Goal: Answer question/provide support

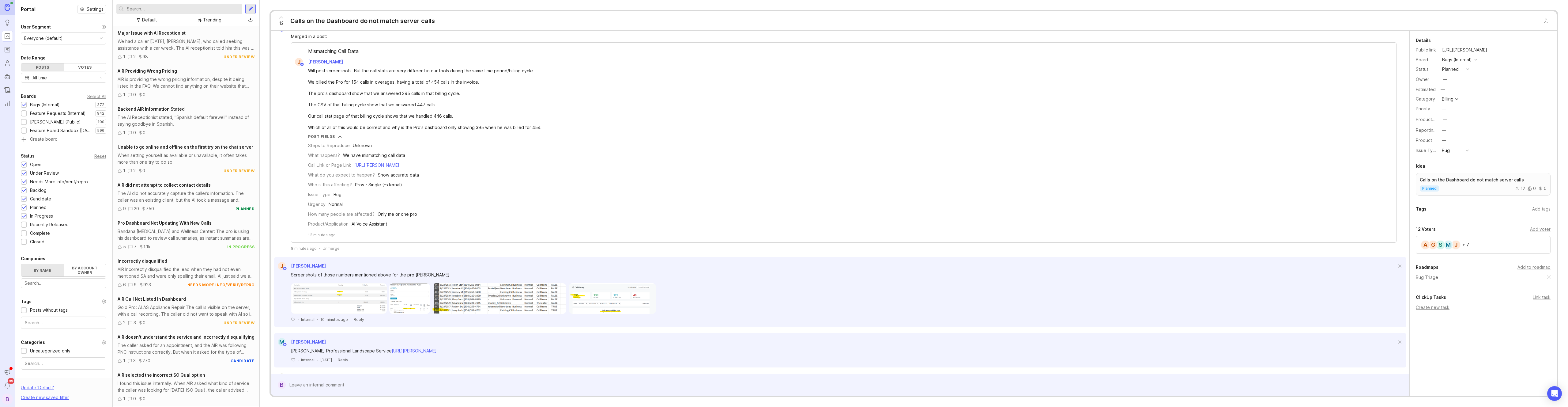
scroll to position [195, 0]
drag, startPoint x: 401, startPoint y: 240, endPoint x: 307, endPoint y: 238, distance: 94.0
click at [399, 240] on div "Merged in a post: Mismatching Call Data J [PERSON_NAME] Will post screenshots. …" at bounding box center [840, 138] width 1132 height 219
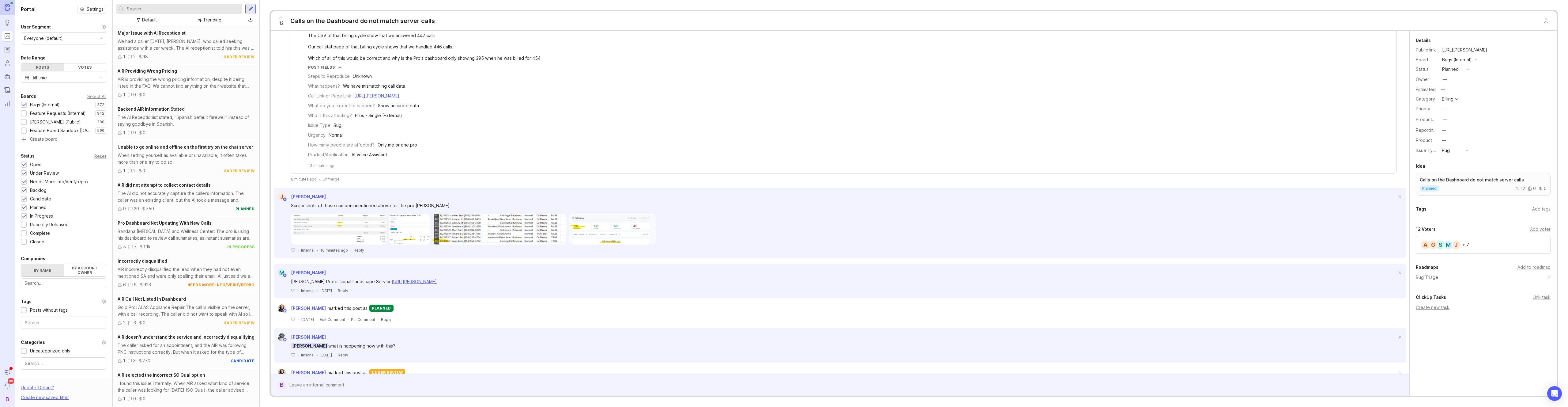
scroll to position [250, 0]
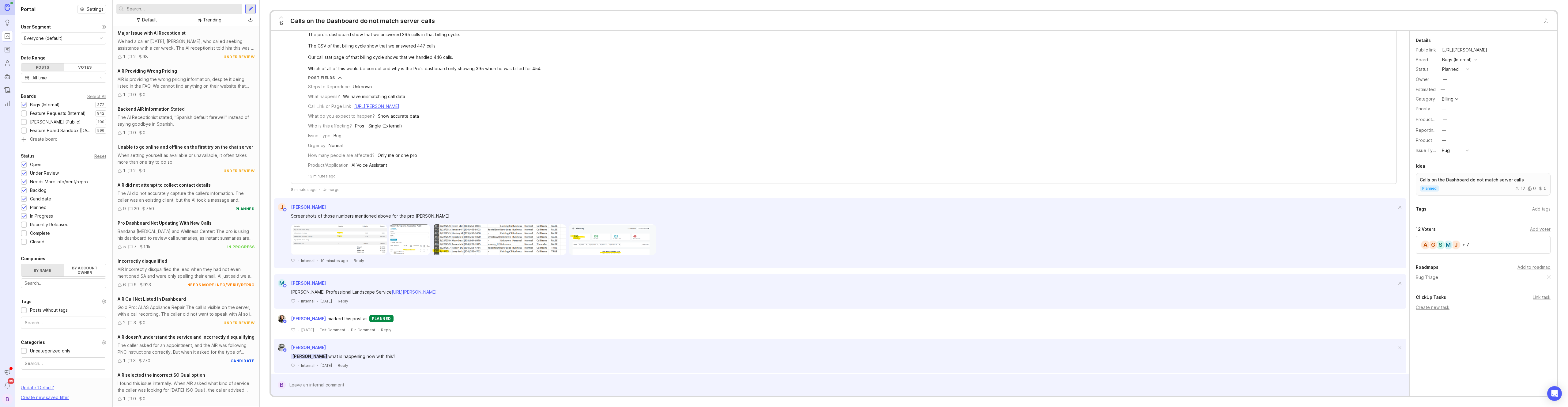
click at [326, 191] on div "Unmerge" at bounding box center [331, 189] width 17 height 5
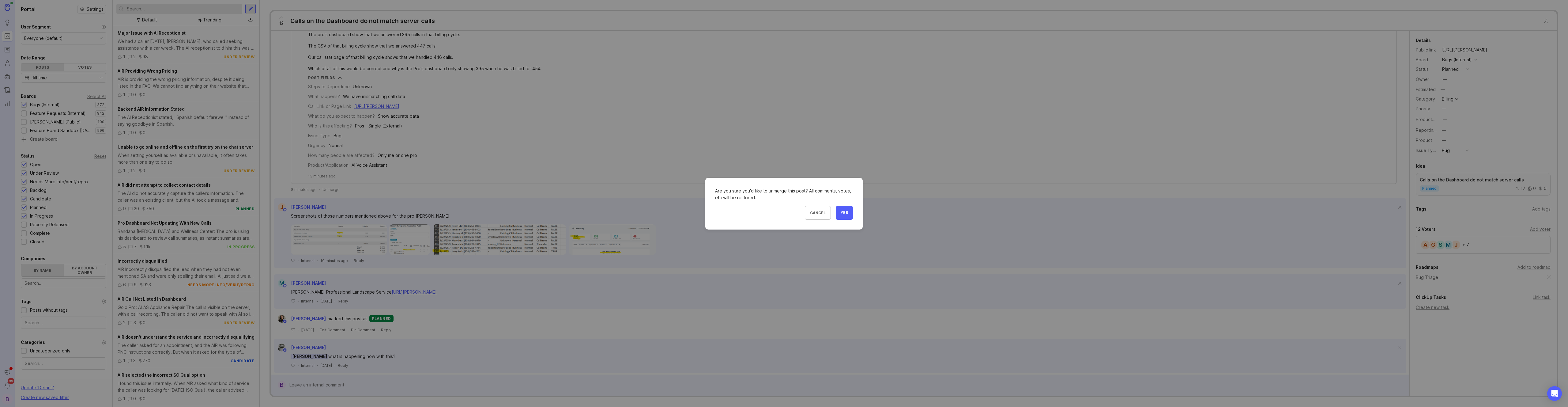
click at [844, 214] on span "Yes" at bounding box center [844, 213] width 7 height 5
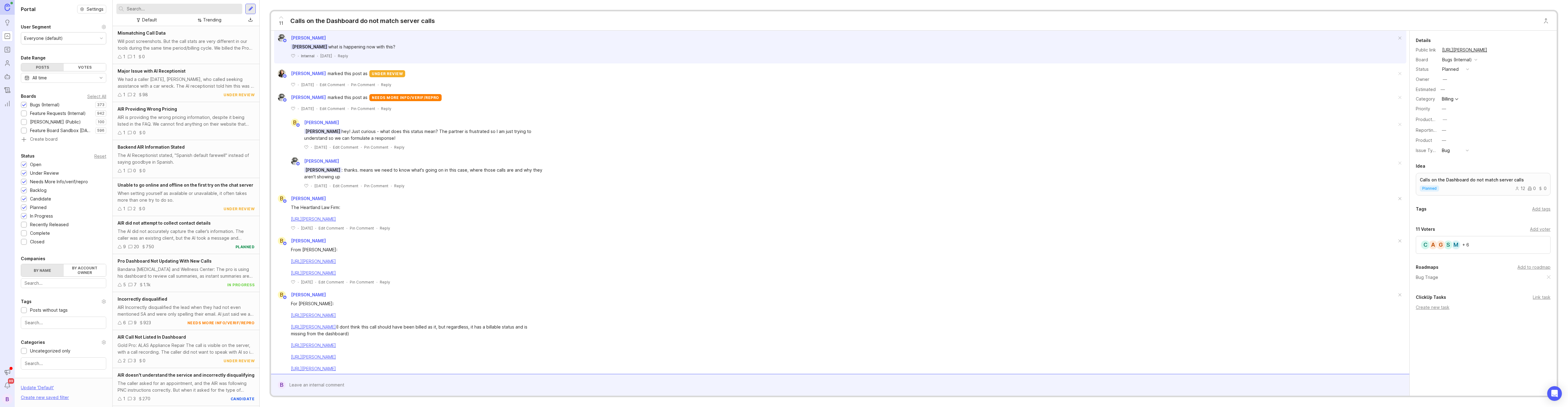
scroll to position [0, 0]
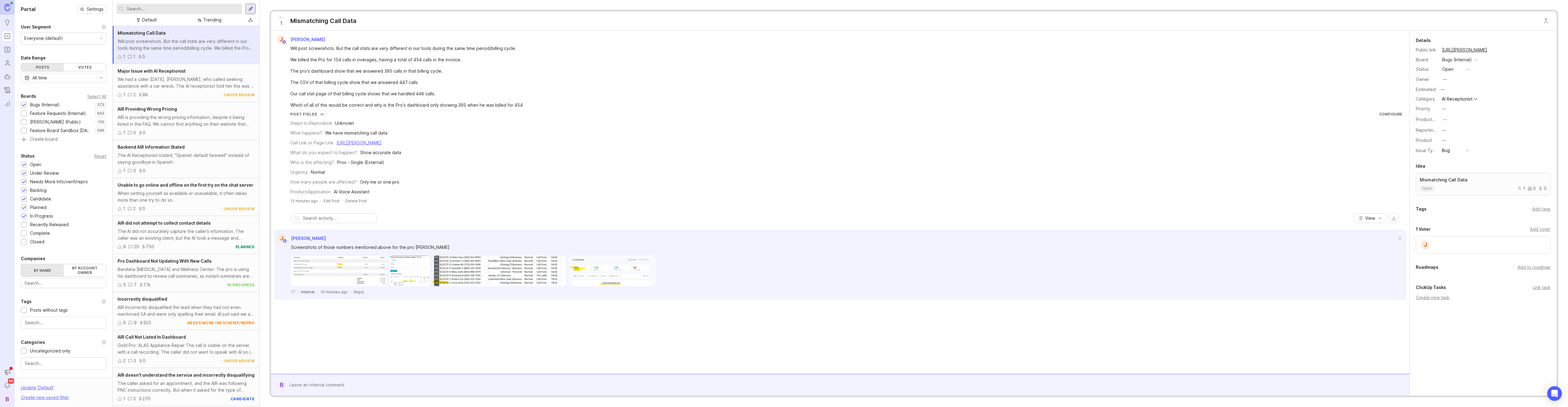
click at [659, 168] on div "Steps to Reproduce Unknown What happens? We have mismatching call data Call Lin…" at bounding box center [846, 156] width 1112 height 79
click at [581, 266] on img at bounding box center [612, 271] width 87 height 30
click at [345, 271] on img at bounding box center [338, 271] width 96 height 30
click at [522, 276] on img at bounding box center [499, 271] width 134 height 30
click at [407, 273] on img at bounding box center [409, 271] width 40 height 30
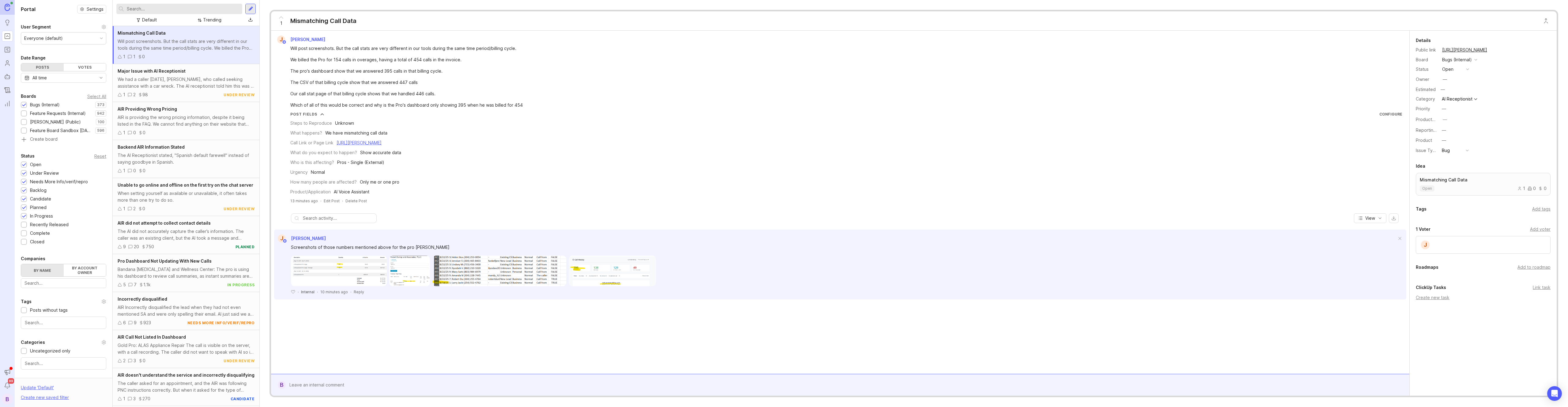
click at [371, 144] on link "[URL][PERSON_NAME]" at bounding box center [359, 143] width 45 height 5
click at [382, 141] on link "[URL][PERSON_NAME]" at bounding box center [359, 143] width 45 height 5
click at [316, 380] on div at bounding box center [844, 384] width 1118 height 12
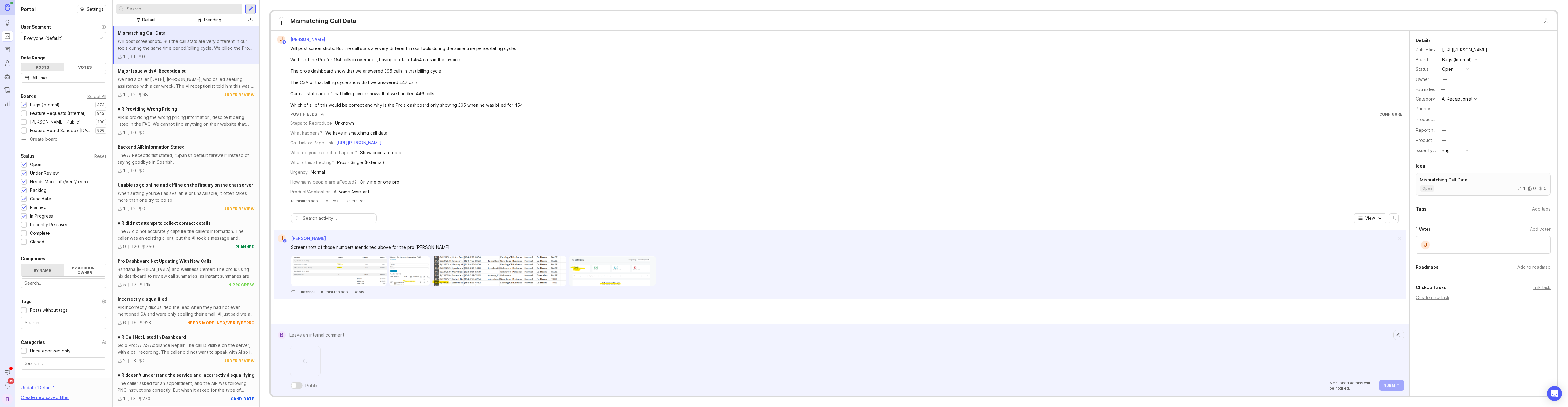
click at [331, 339] on textarea at bounding box center [839, 334] width 1108 height 12
type textarea "Stripe invoice for the period"
type textarea "COmfirmed"
click at [587, 263] on img at bounding box center [612, 271] width 87 height 30
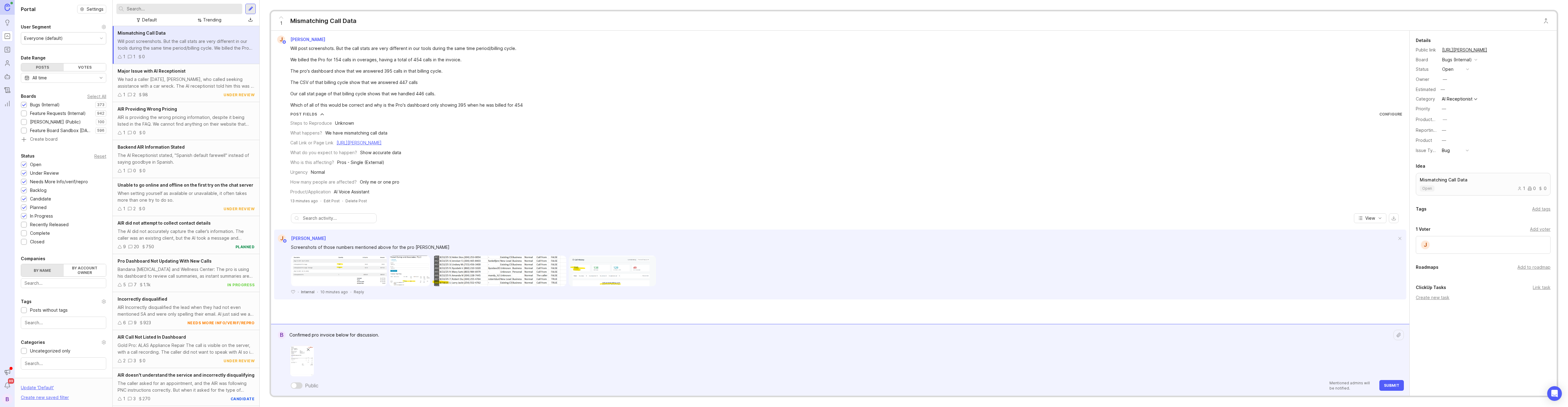
click at [450, 335] on textarea "Confirmed pro invoice below for discussion." at bounding box center [839, 334] width 1108 height 12
click at [332, 258] on img at bounding box center [338, 271] width 96 height 30
click at [430, 332] on textarea "Confirmed pro invoice below for discussion." at bounding box center [839, 334] width 1108 height 12
click at [408, 274] on img at bounding box center [409, 271] width 40 height 30
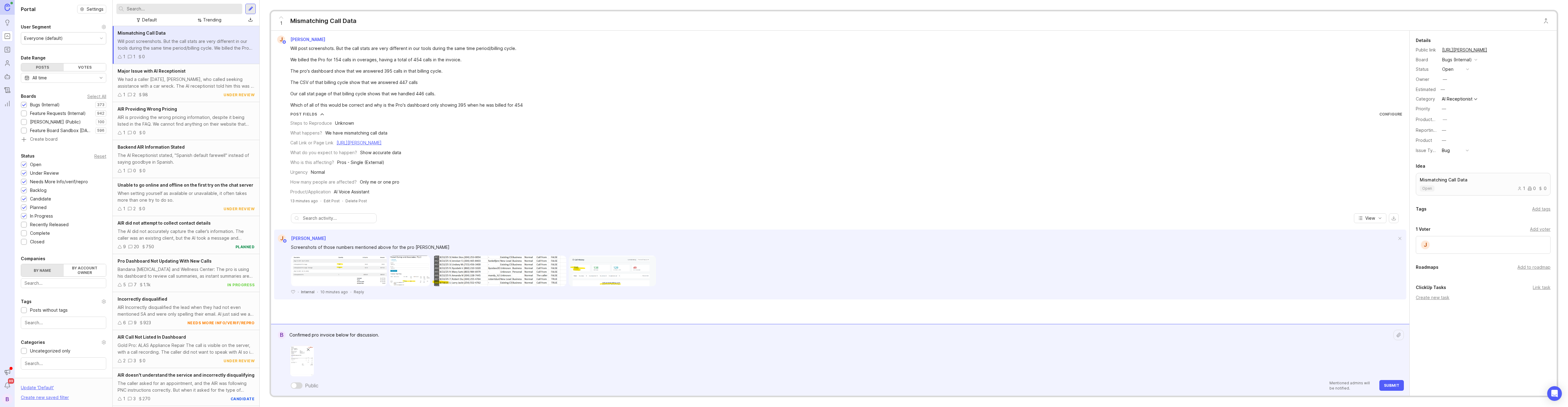
click at [407, 274] on img at bounding box center [409, 271] width 40 height 30
click at [391, 336] on textarea "Confirmed pro invoice below for discussion." at bounding box center [839, 334] width 1108 height 12
click at [406, 336] on textarea "Confirmed pro invoice below for discussion." at bounding box center [839, 334] width 1108 height 12
click at [515, 335] on textarea "Confirmed pro invoice below for discussion. My gut says Stripe is correct, the …" at bounding box center [839, 328] width 1108 height 25
click at [417, 271] on img at bounding box center [409, 271] width 40 height 30
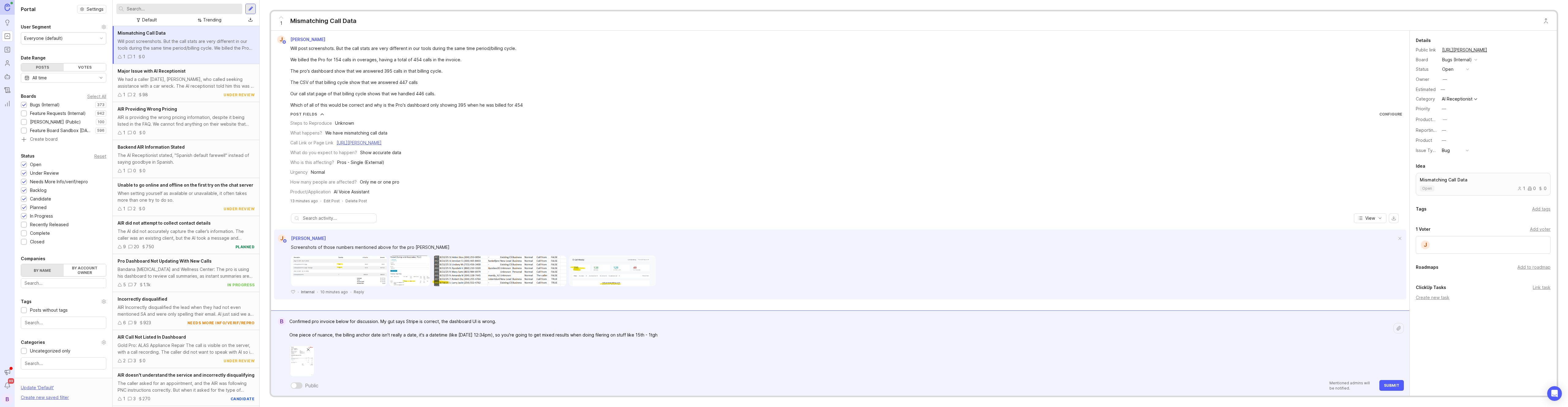
click at [660, 334] on textarea "Confirmed pro invoice below for discussion. My gut says Stripe is correct, the …" at bounding box center [839, 328] width 1108 height 25
click at [593, 336] on textarea "Confirmed pro invoice below for discussion. My gut says Stripe is correct, the …" at bounding box center [839, 328] width 1108 height 25
drag, startPoint x: 789, startPoint y: 347, endPoint x: 791, endPoint y: 335, distance: 12.2
click at [790, 345] on div at bounding box center [844, 358] width 1118 height 35
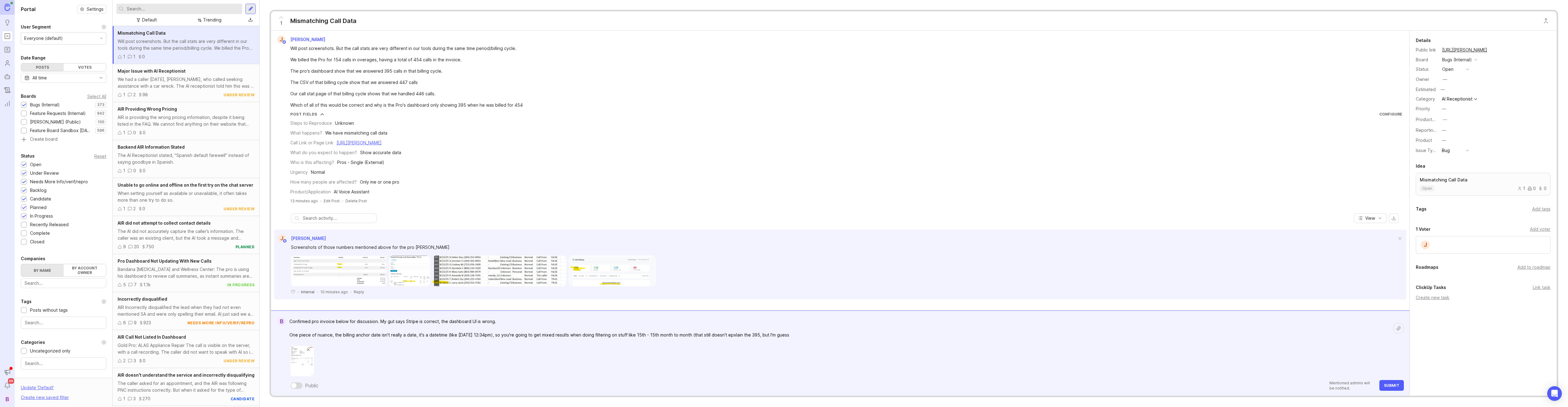
drag, startPoint x: 791, startPoint y: 333, endPoint x: 691, endPoint y: 336, distance: 100.0
click at [691, 336] on textarea "Confirmed pro invoice below for discussion. My gut says Stripe is correct, the …" at bounding box center [839, 328] width 1108 height 25
type textarea "Confirmed pro invoice below for discussion. My gut says Stripe is correct, the …"
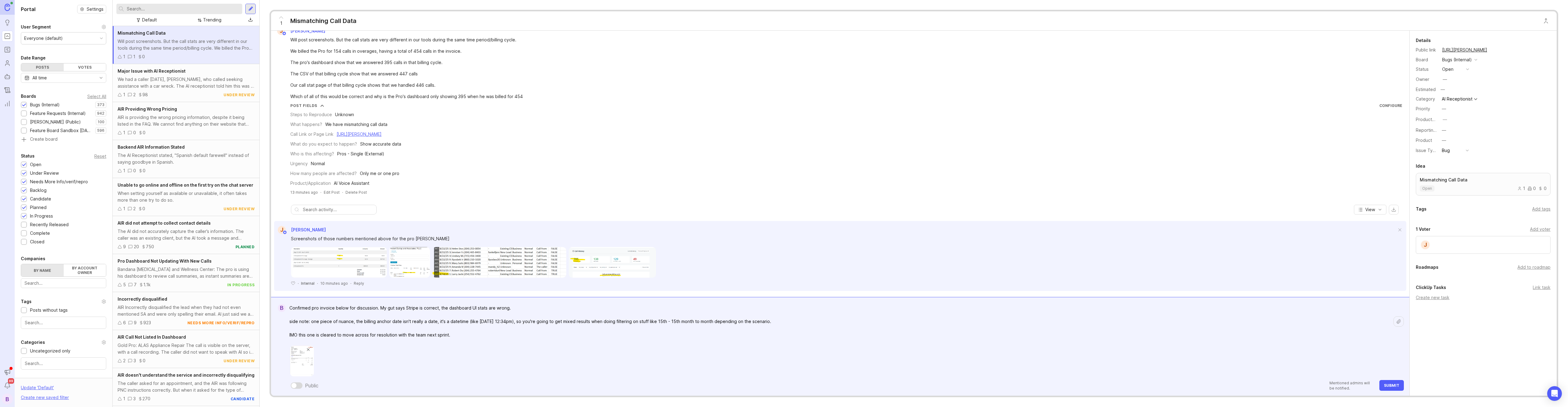
scroll to position [12, 0]
click at [1384, 385] on span "Submit" at bounding box center [1391, 386] width 15 height 5
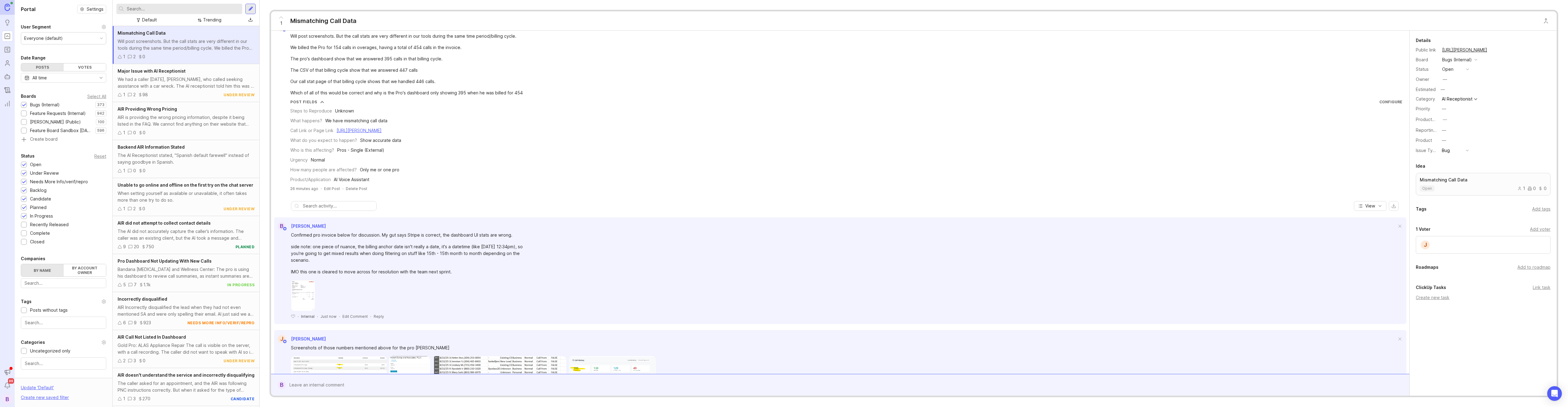
click at [208, 20] on div "Trending" at bounding box center [212, 19] width 18 height 7
click at [192, 164] on div "When setting yourself as available or unavailable, it often takes more than one…" at bounding box center [186, 159] width 137 height 13
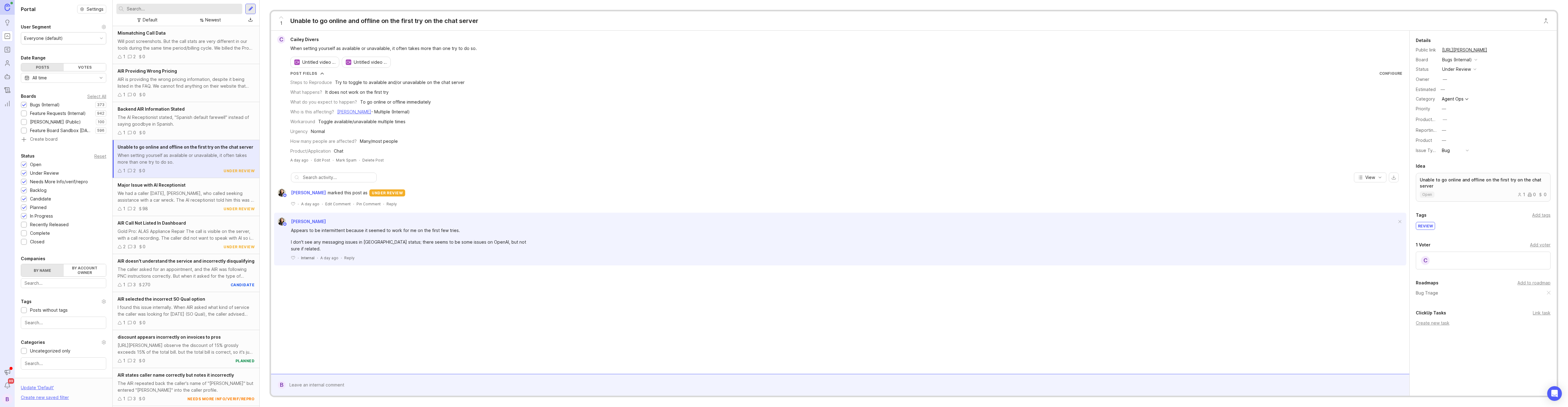
click at [408, 381] on div at bounding box center [844, 384] width 1118 height 12
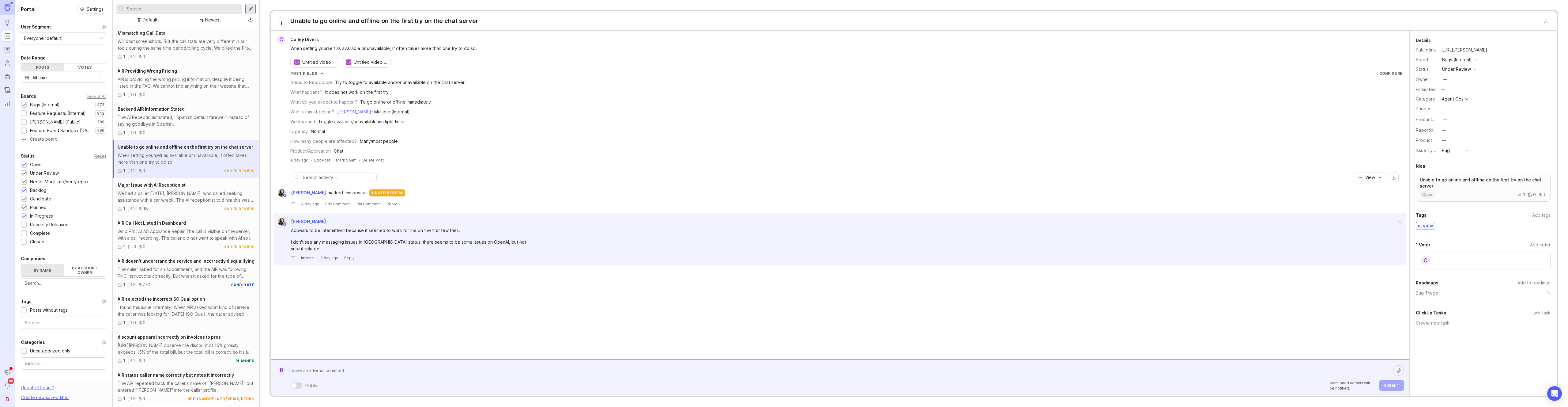
click at [424, 370] on textarea at bounding box center [839, 370] width 1108 height 12
click at [387, 371] on textarea "No work required here, and we can icebox this. Looks like a crappy internet/lap…" at bounding box center [839, 370] width 1108 height 12
click at [867, 135] on div "Steps to Reproduce Try to toggle to available and/or unavailable on the chat se…" at bounding box center [846, 115] width 1112 height 79
click at [575, 375] on textarea "No work required here, and we can icebox this - looks like a crappy internet/la…" at bounding box center [839, 370] width 1108 height 12
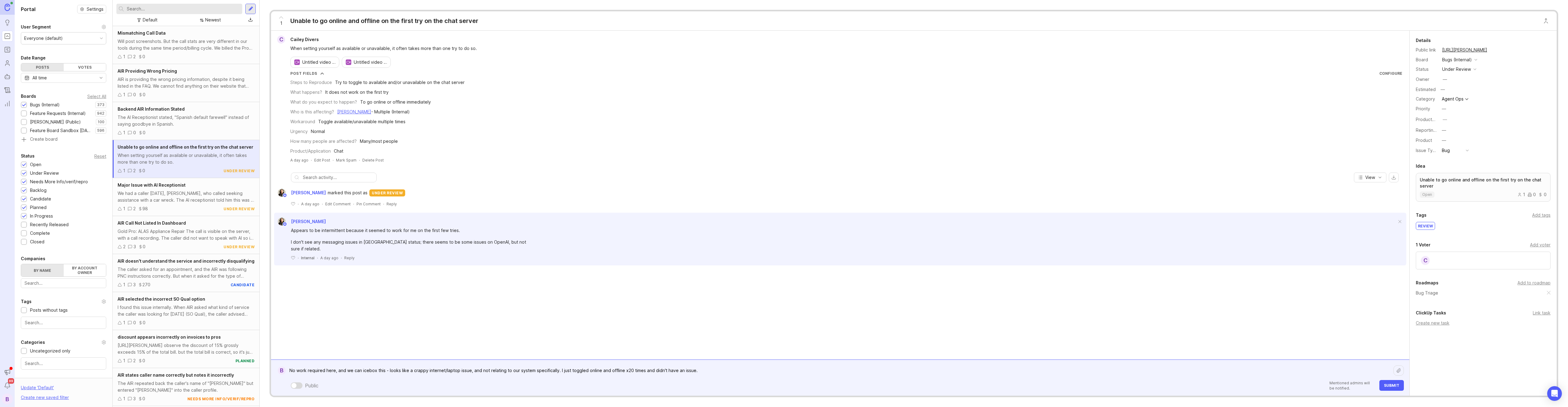
type textarea "No work required here, and we can icebox this - looks like a crappy internet/la…"
click at [1399, 386] on span "Submit" at bounding box center [1391, 386] width 15 height 5
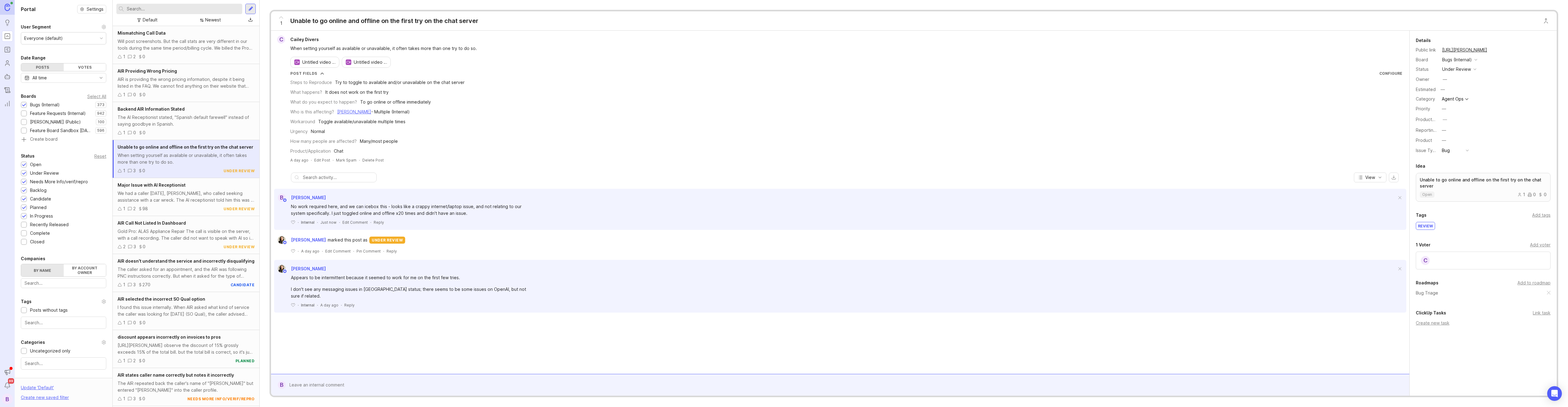
click at [1460, 66] on div "under review" at bounding box center [1456, 69] width 29 height 7
click at [1462, 213] on div "Tags Add tags" at bounding box center [1483, 215] width 135 height 7
click at [534, 281] on div "Appears to be intermittent because it seemed to work for me on the first few tr…" at bounding box center [844, 286] width 1105 height 25
click at [1452, 69] on div "under review" at bounding box center [1456, 69] width 29 height 7
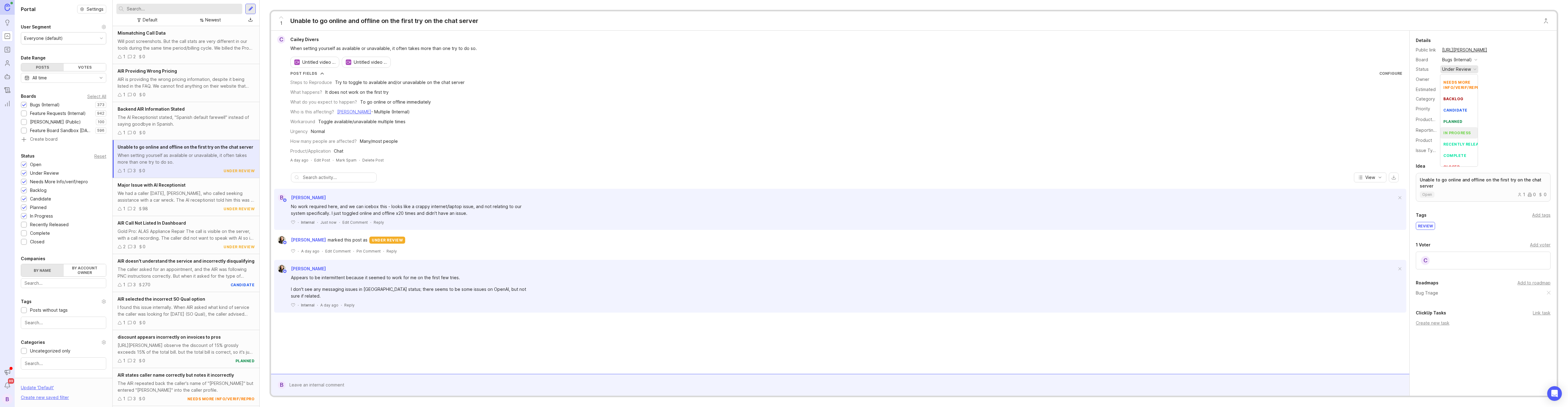
scroll to position [31, 0]
drag, startPoint x: 639, startPoint y: 133, endPoint x: 369, endPoint y: 126, distance: 270.1
click at [637, 134] on div "Urgency Normal" at bounding box center [846, 131] width 1112 height 7
click at [178, 202] on div "We had a caller [DATE], [PERSON_NAME], who called seeking assistance with a car…" at bounding box center [186, 197] width 137 height 13
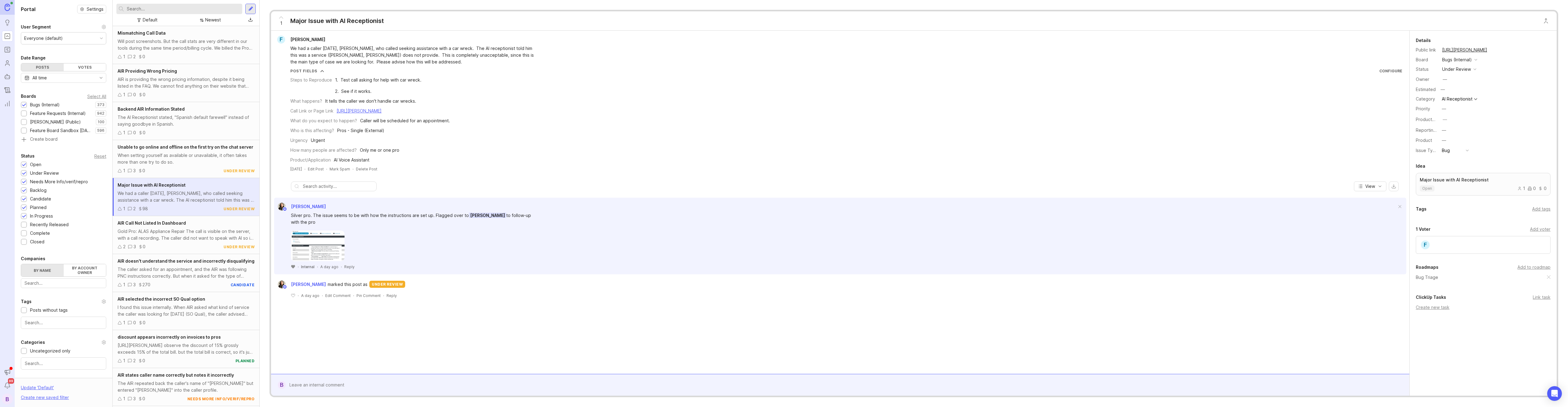
click at [293, 267] on icon at bounding box center [293, 267] width 4 height 4
click at [176, 241] on div "Gold Pro: ALAS Appliance Repair The call is visible on the server, with a call …" at bounding box center [186, 235] width 137 height 13
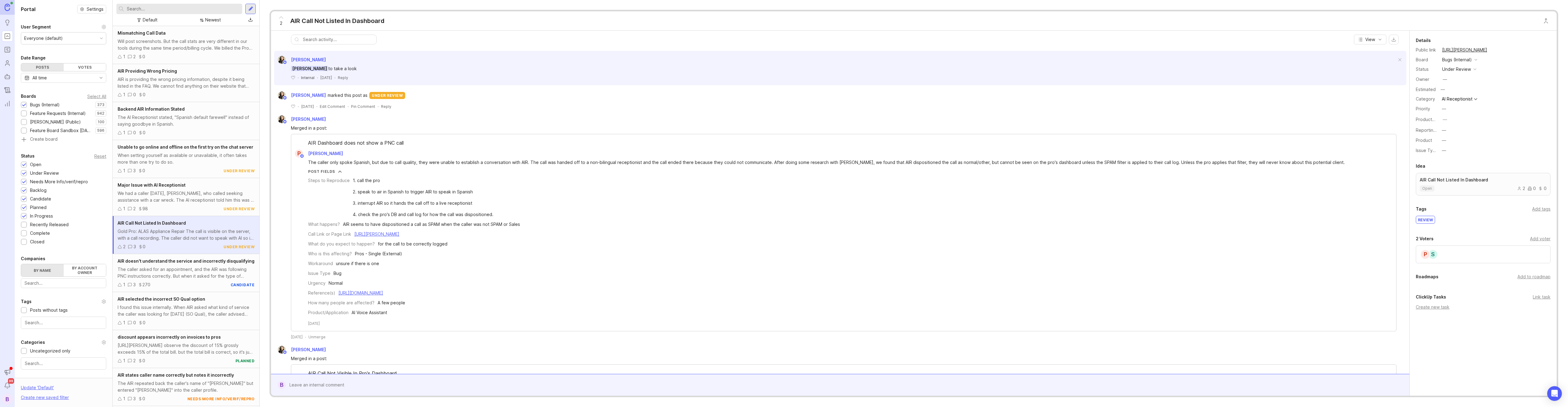
scroll to position [123, 0]
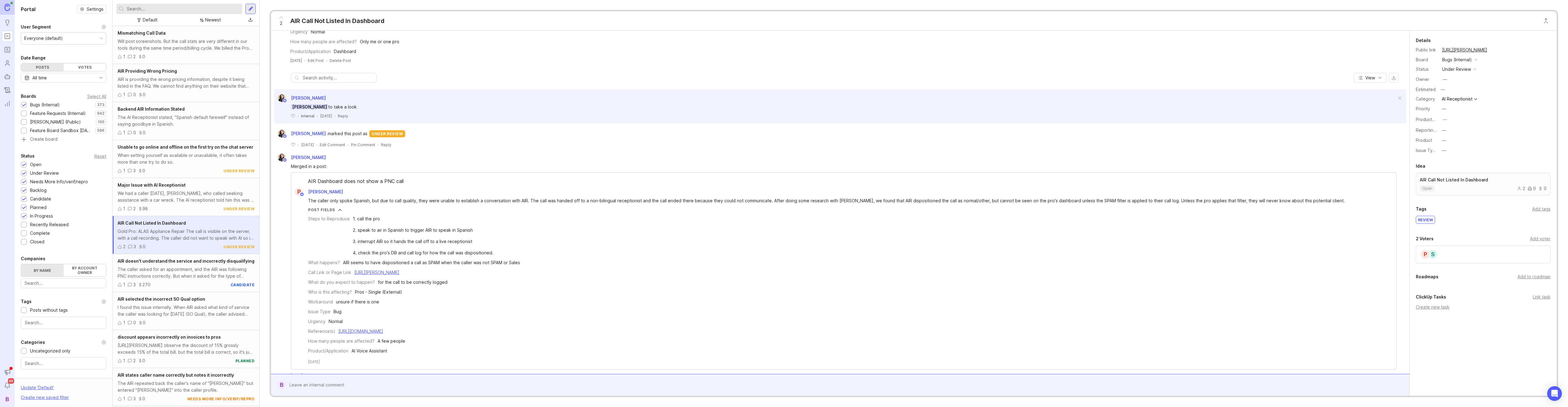
click at [348, 115] on div "Reply" at bounding box center [343, 116] width 10 height 5
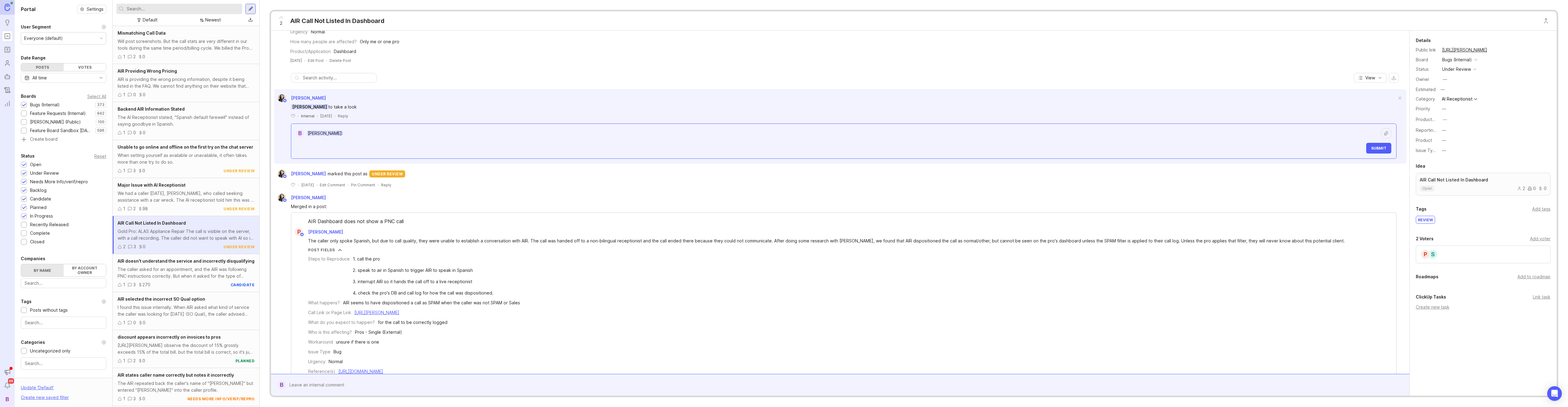
click at [440, 129] on textarea "[PERSON_NAME]:" at bounding box center [842, 133] width 1077 height 12
click at [451, 127] on textarea "[PERSON_NAME]:" at bounding box center [842, 133] width 1077 height 12
click at [431, 132] on textarea "[PERSON_NAME]:" at bounding box center [842, 133] width 1077 height 12
type textarea "[PERSON_NAME]: I can't"
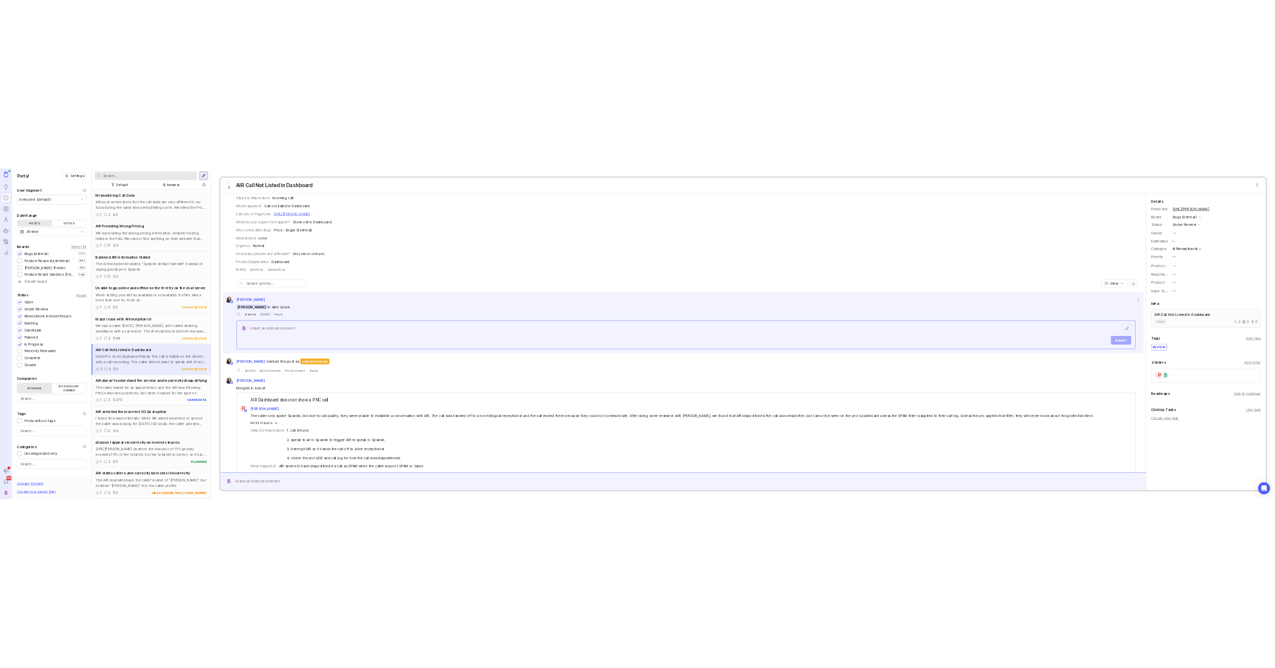
scroll to position [0, 0]
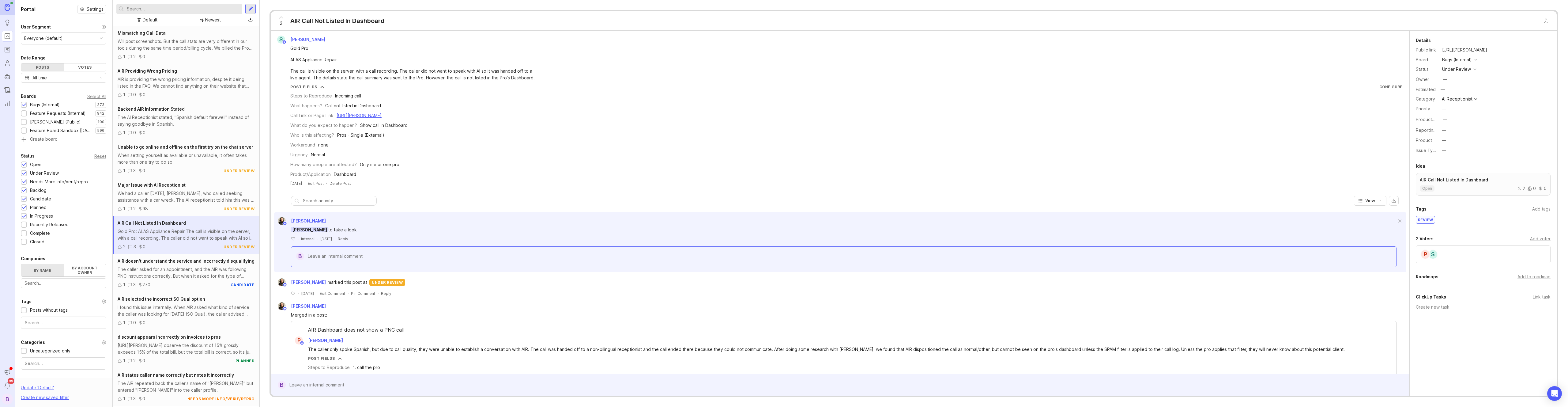
drag, startPoint x: 462, startPoint y: 116, endPoint x: 404, endPoint y: 117, distance: 58.0
click at [404, 117] on div "Call Link or Page Link [URL][PERSON_NAME]" at bounding box center [846, 115] width 1112 height 7
copy link "CAfd29666e4599aab13c7324d55ad15489/"
click at [382, 115] on link "[URL][PERSON_NAME]" at bounding box center [359, 115] width 45 height 5
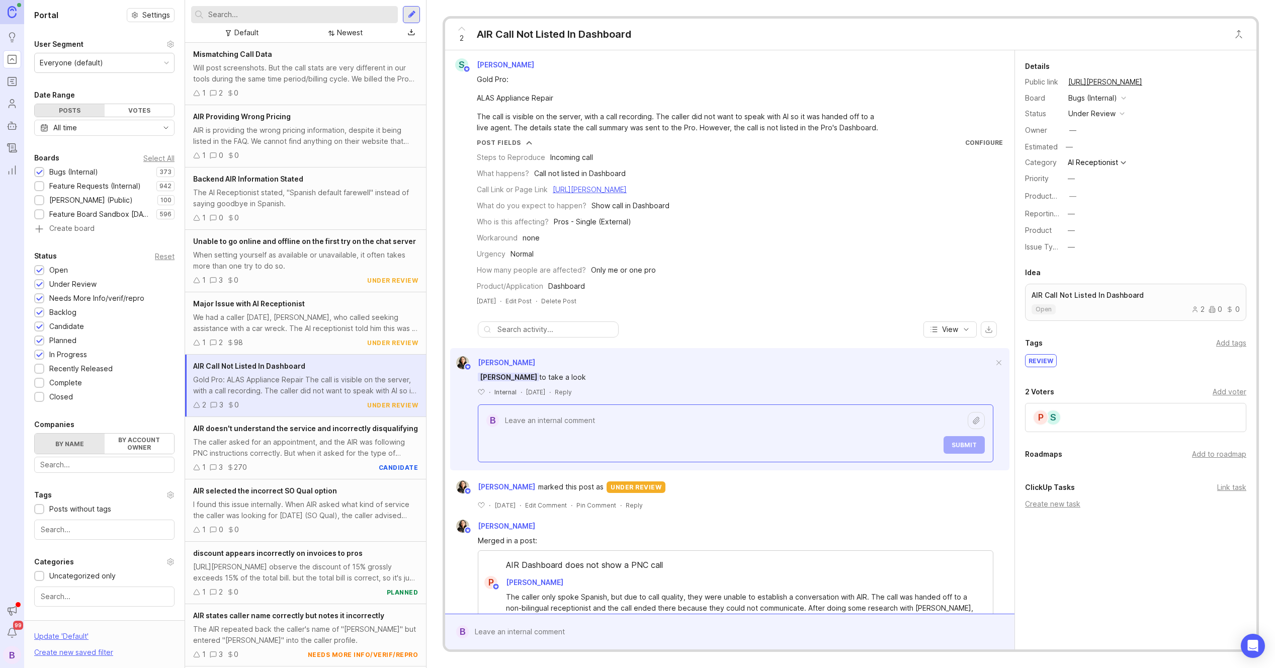
click at [596, 418] on textarea at bounding box center [733, 420] width 469 height 19
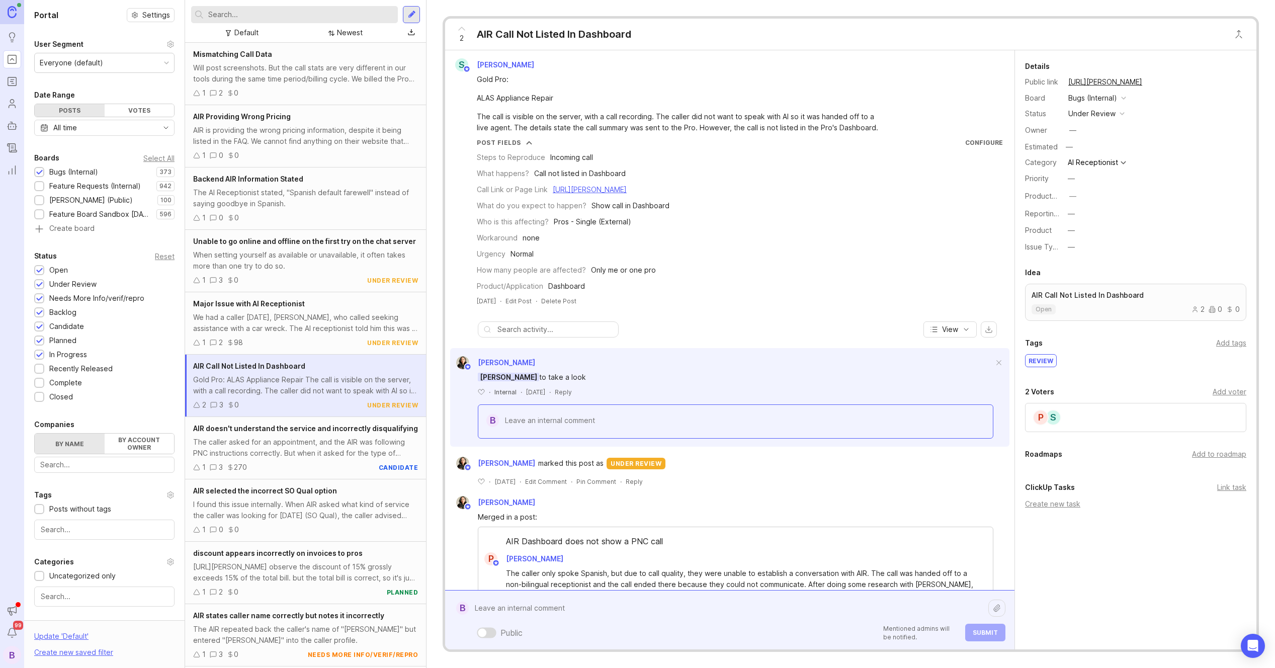
click at [510, 632] on div "Public Mentioned admins will be notified. Submit" at bounding box center [737, 620] width 537 height 43
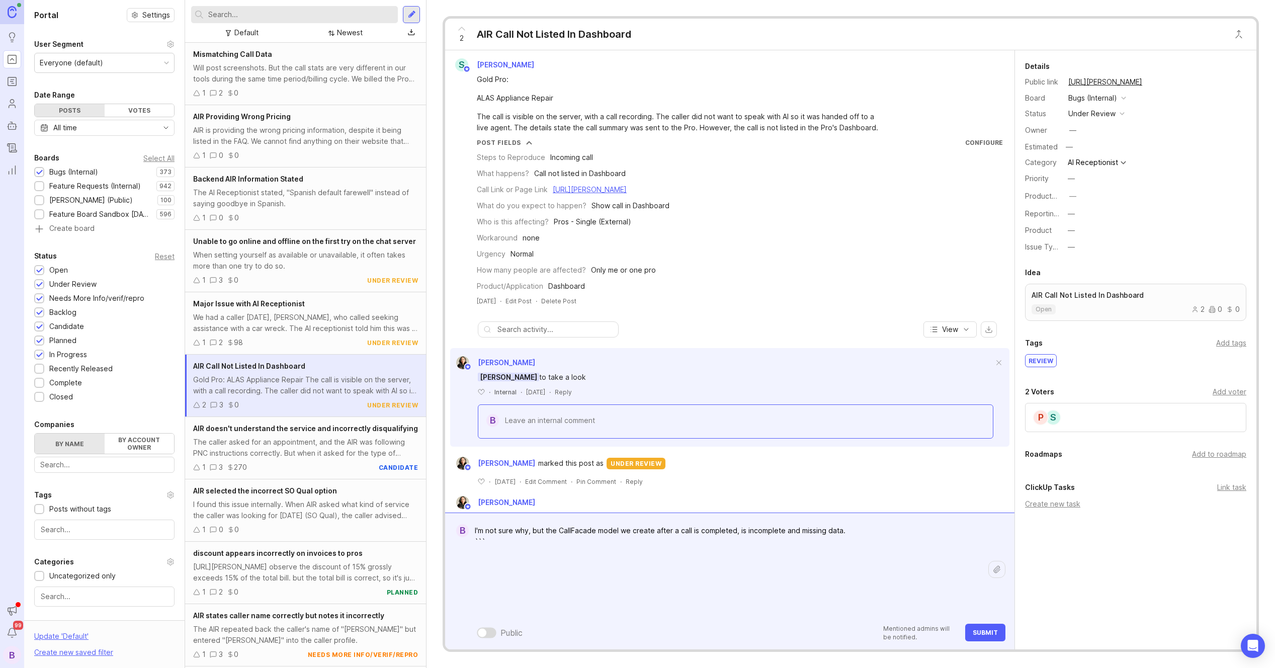
paste textarea "{'_state': <django.db.models.base.ModelState at 0x7cf3104dcbd0>, 'id': 21552666…"
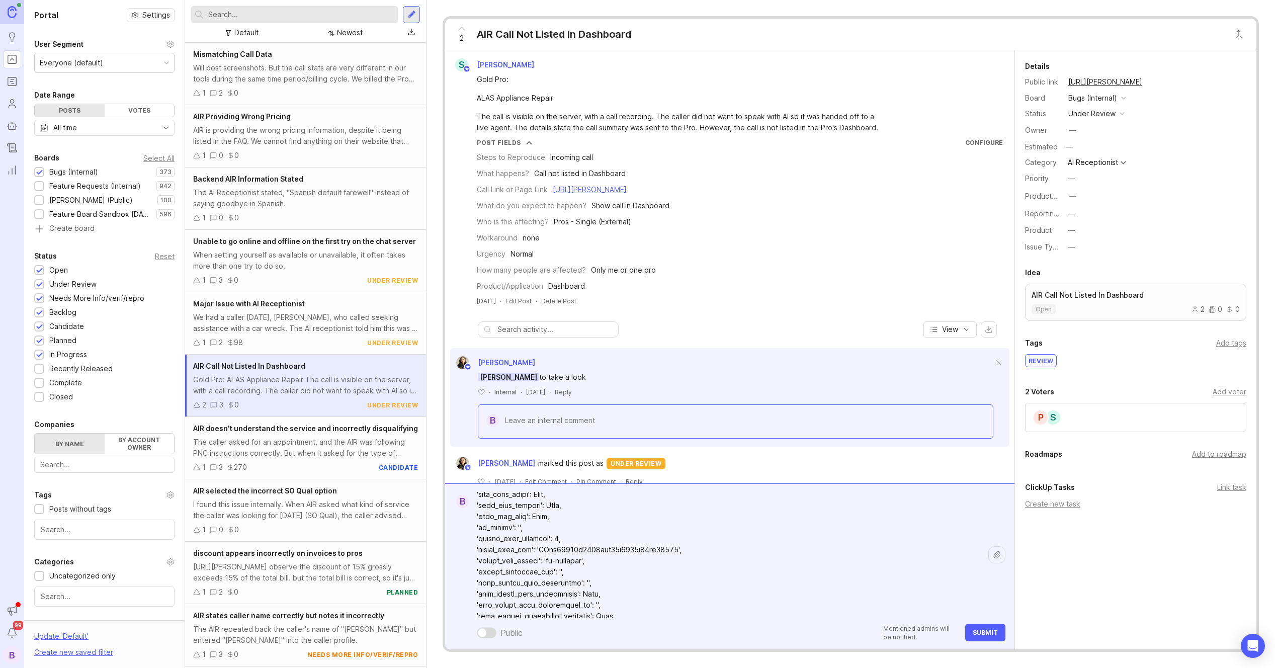
scroll to position [416, 0]
click at [596, 538] on textarea at bounding box center [729, 428] width 520 height 705
click at [564, 541] on textarea at bounding box center [729, 428] width 520 height 705
drag, startPoint x: 633, startPoint y: 540, endPoint x: 557, endPoint y: 544, distance: 76.1
click at [557, 544] on textarea at bounding box center [729, 428] width 520 height 705
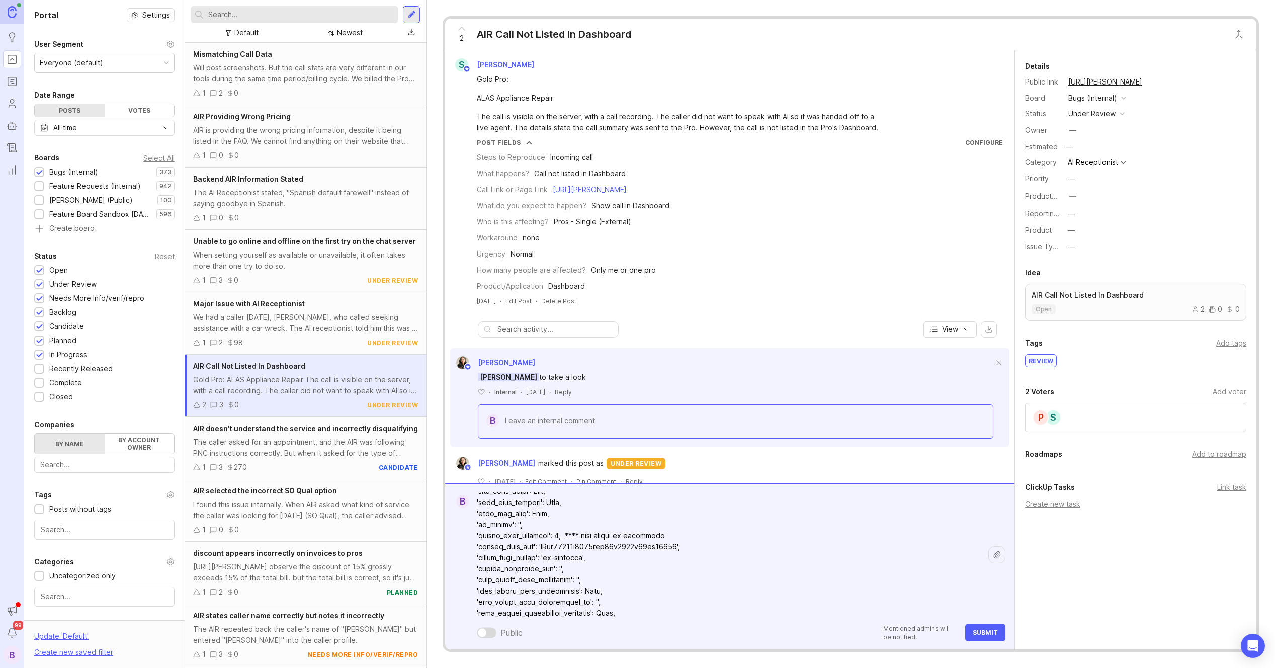
scroll to position [421, 0]
click at [629, 558] on textarea at bounding box center [729, 423] width 520 height 705
paste textarea "**** this should be populated"
click at [661, 552] on textarea at bounding box center [729, 423] width 520 height 705
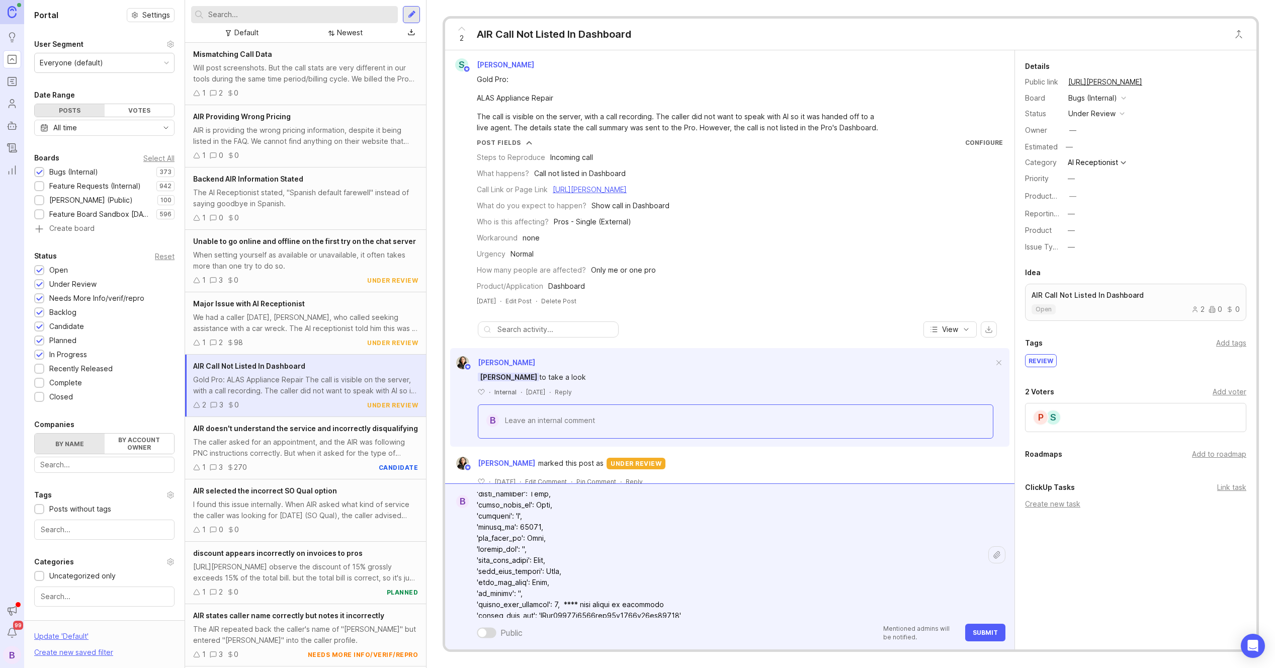
scroll to position [351, 0]
click at [582, 557] on textarea at bounding box center [729, 493] width 520 height 705
paste textarea "**** this should be populated"
drag, startPoint x: 766, startPoint y: 561, endPoint x: 559, endPoint y: 561, distance: 206.3
click at [559, 561] on textarea at bounding box center [729, 493] width 520 height 705
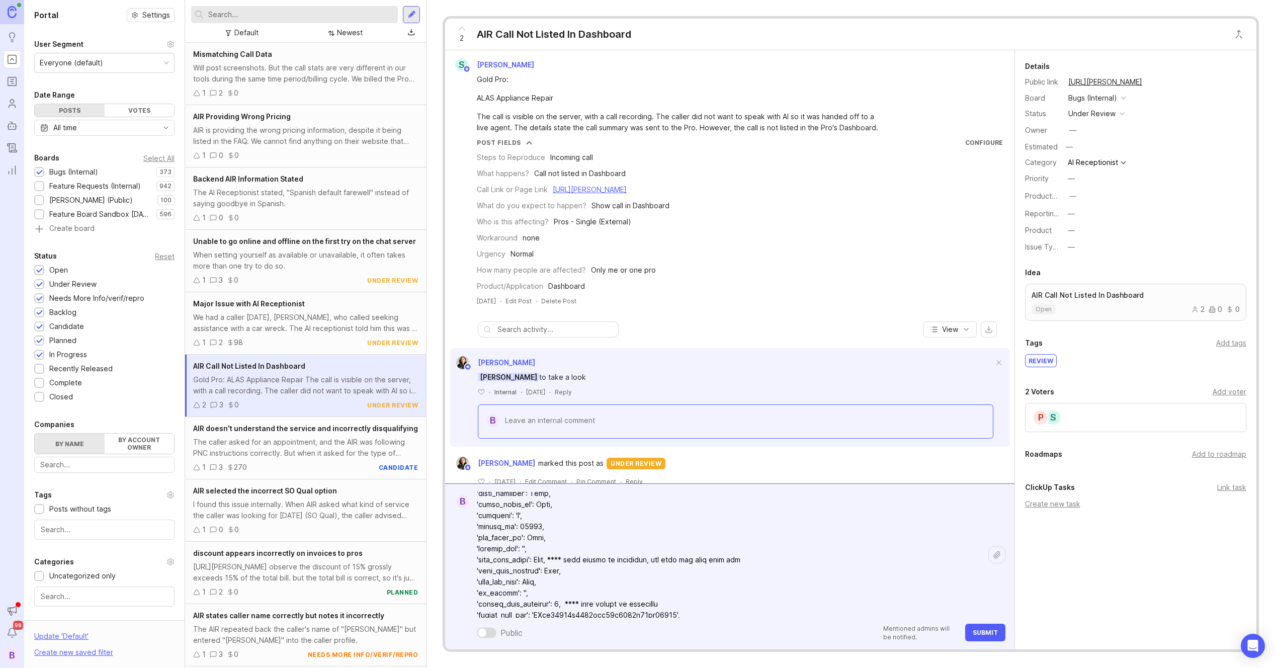
click at [575, 571] on textarea at bounding box center [729, 493] width 520 height 705
paste textarea "**** this should be populated, the call was from days ago"
drag, startPoint x: 664, startPoint y: 571, endPoint x: 823, endPoint y: 576, distance: 159.6
click at [823, 576] on textarea at bounding box center [729, 493] width 520 height 705
click at [637, 586] on textarea at bounding box center [729, 493] width 520 height 705
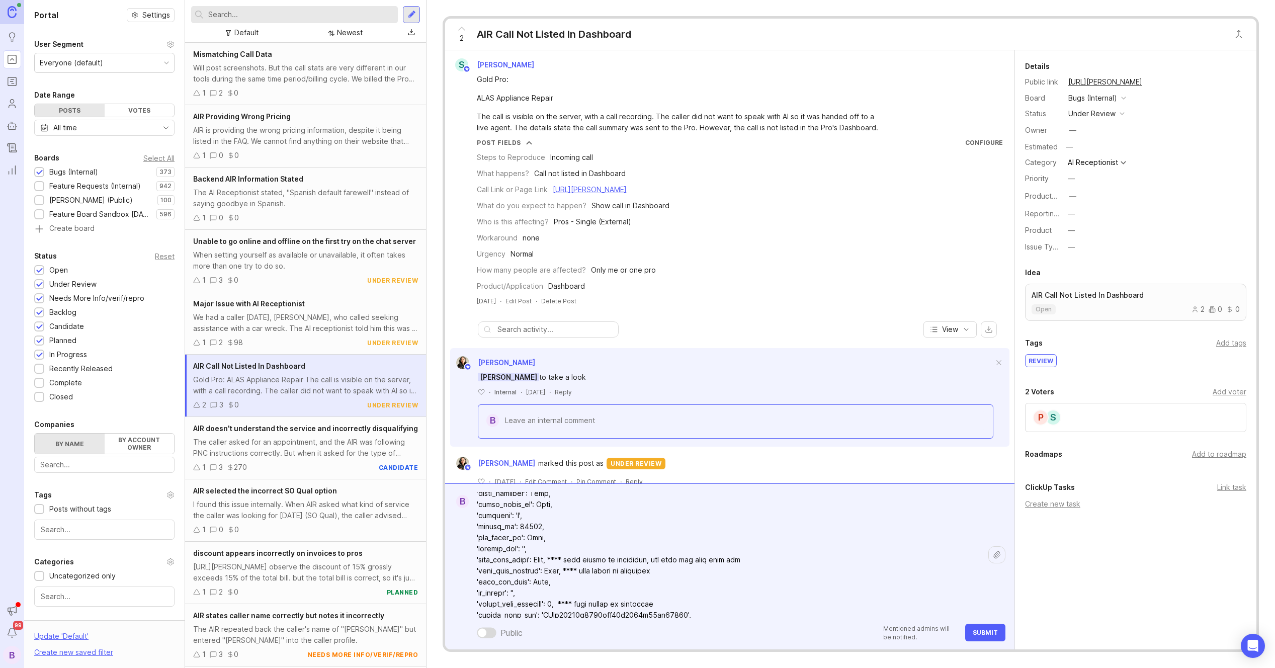
paste textarea "**** this should be populated, the call was from days ago"
drag, startPoint x: 656, startPoint y: 582, endPoint x: 893, endPoint y: 587, distance: 236.5
click at [893, 587] on textarea at bounding box center [729, 493] width 520 height 705
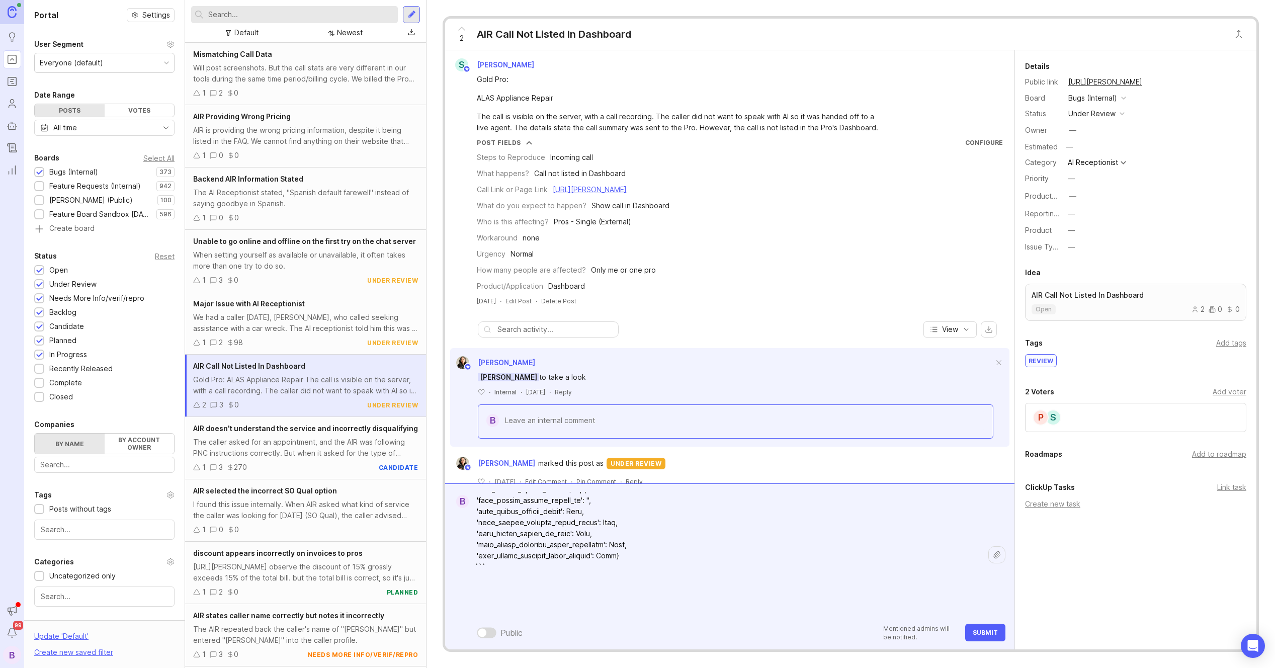
scroll to position [580, 0]
click at [579, 600] on textarea at bounding box center [729, 264] width 520 height 705
click at [493, 576] on textarea at bounding box center [729, 264] width 520 height 705
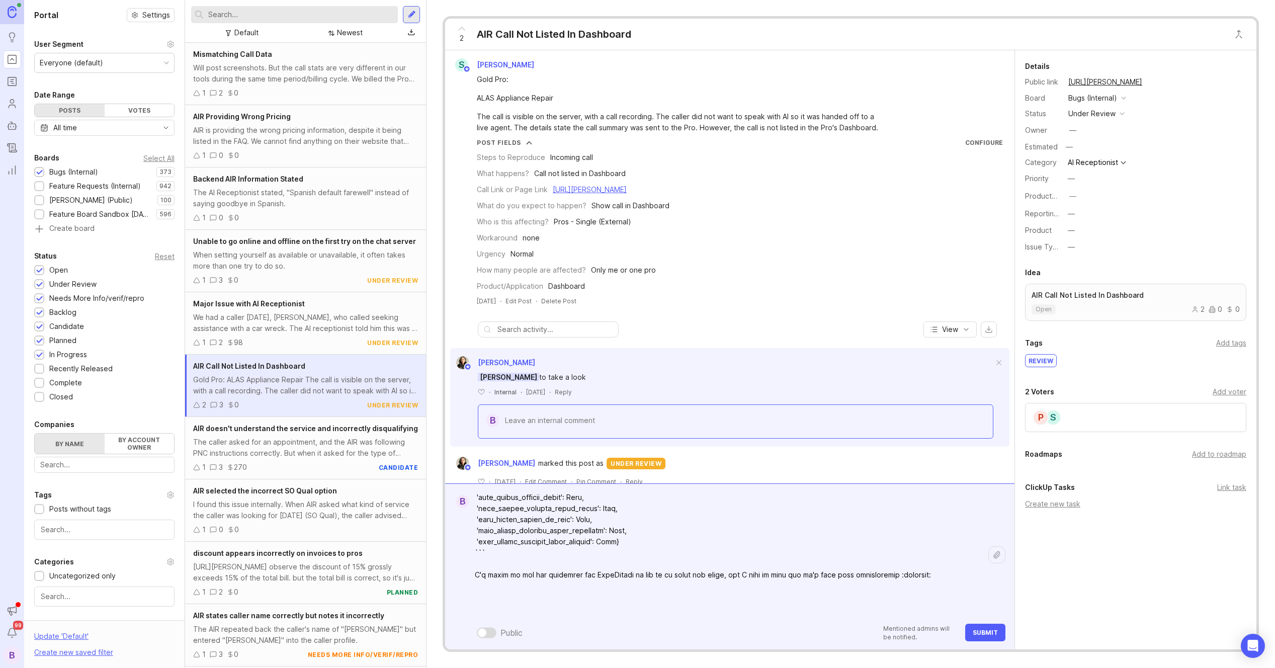
type textarea "I'm not sure why, but the CallFacade model we create after a call is completed,…"
click at [984, 631] on span "Submit" at bounding box center [985, 633] width 25 height 8
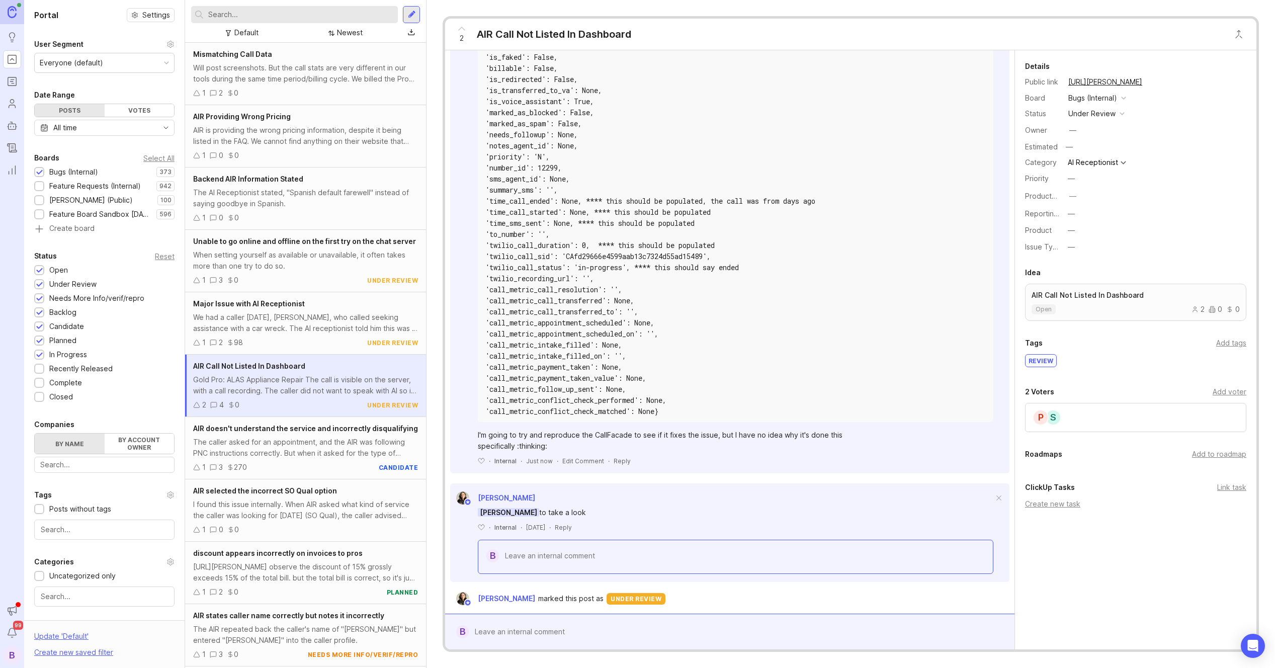
scroll to position [713, 0]
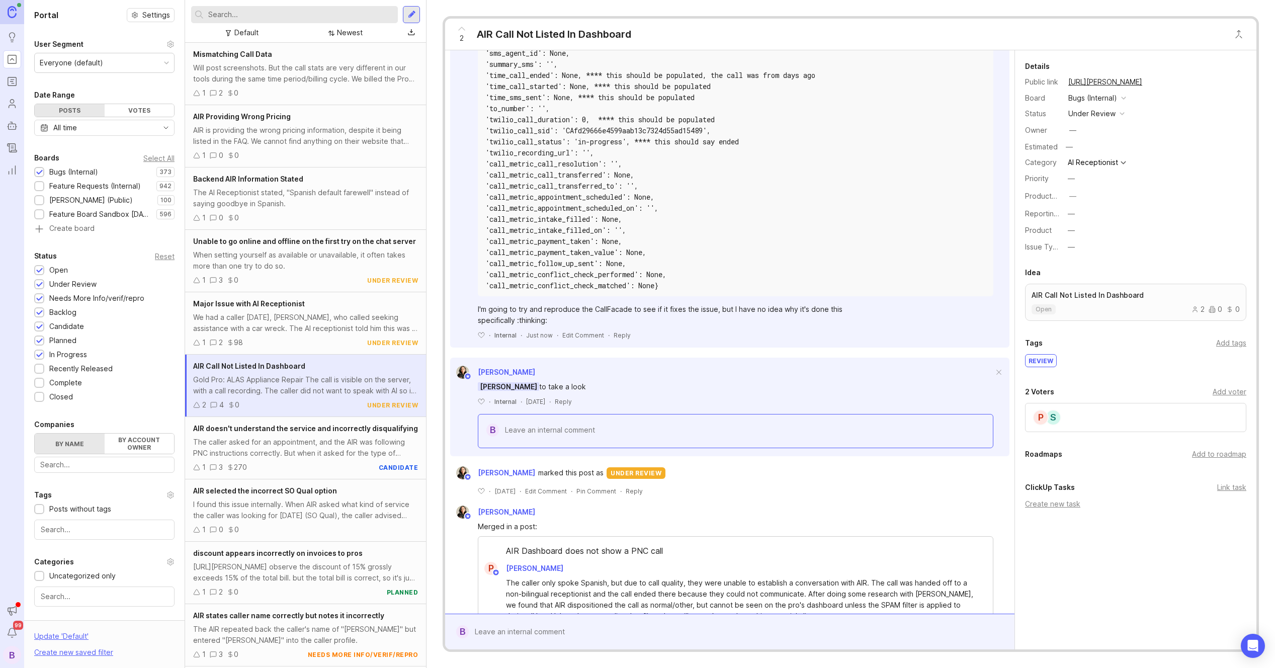
click at [635, 340] on div "﻿ · Internal · Just now · Edit Comment · Reply" at bounding box center [736, 335] width 516 height 9
click at [621, 340] on div "Reply" at bounding box center [622, 335] width 17 height 9
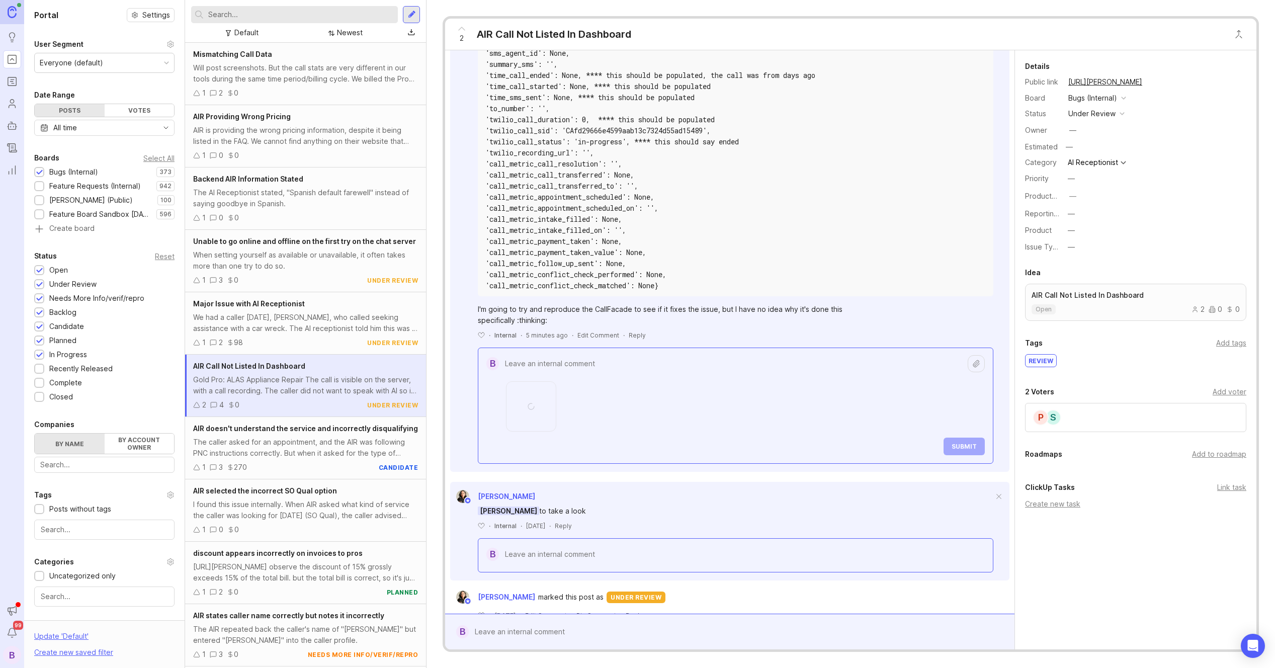
click at [565, 373] on textarea at bounding box center [733, 363] width 469 height 19
paste textarea "sync_facade_for_call"
click at [732, 373] on textarea "Issue resolved by using the CallFacades manager method sync_facade_for_call" at bounding box center [733, 363] width 469 height 19
drag, startPoint x: 770, startPoint y: 398, endPoint x: 776, endPoint y: 398, distance: 5.5
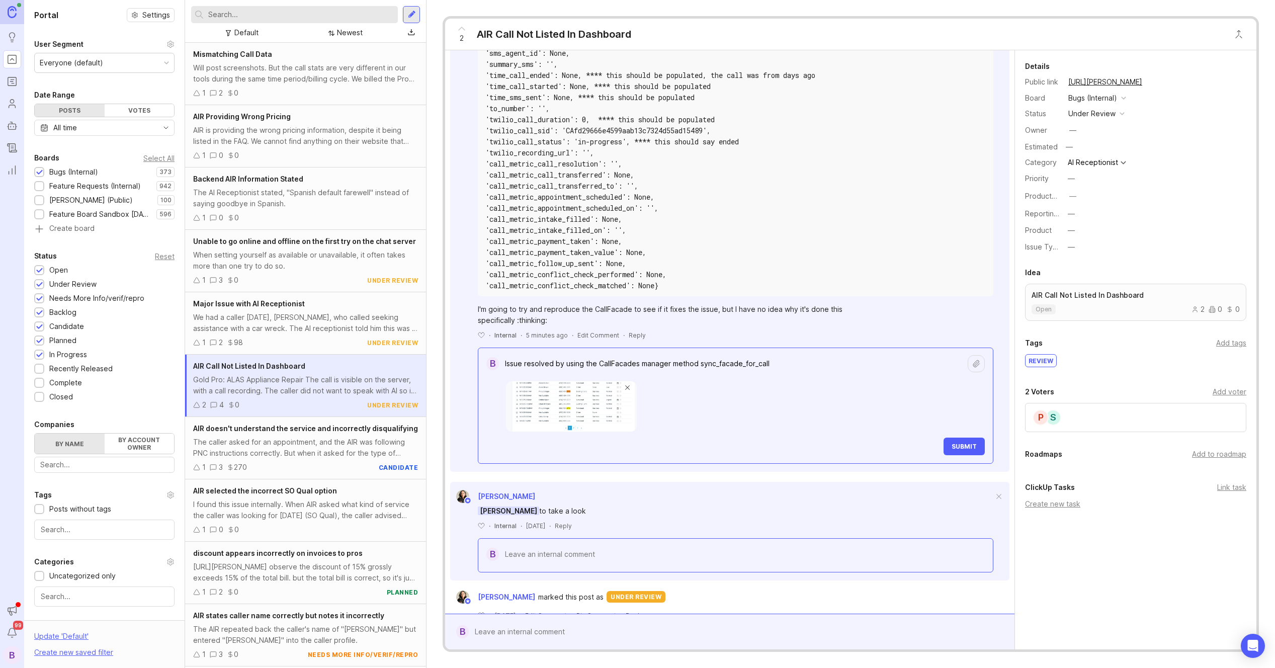
click at [770, 373] on textarea "Issue resolved by using the CallFacades manager method sync_facade_for_call" at bounding box center [733, 363] width 469 height 19
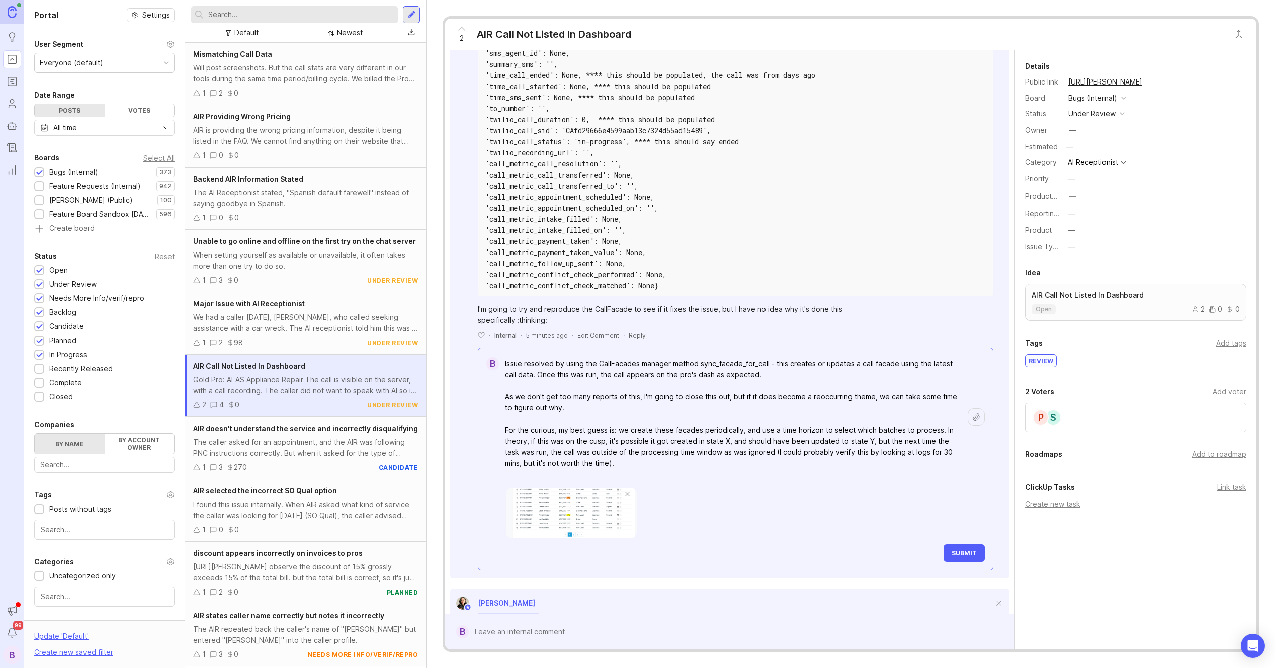
type textarea "Issue resolved by using the CallFacades manager method sync_facade_for_call - t…"
click at [971, 562] on button "Submit" at bounding box center [964, 553] width 41 height 18
click at [1098, 112] on div "under review" at bounding box center [1092, 113] width 47 height 11
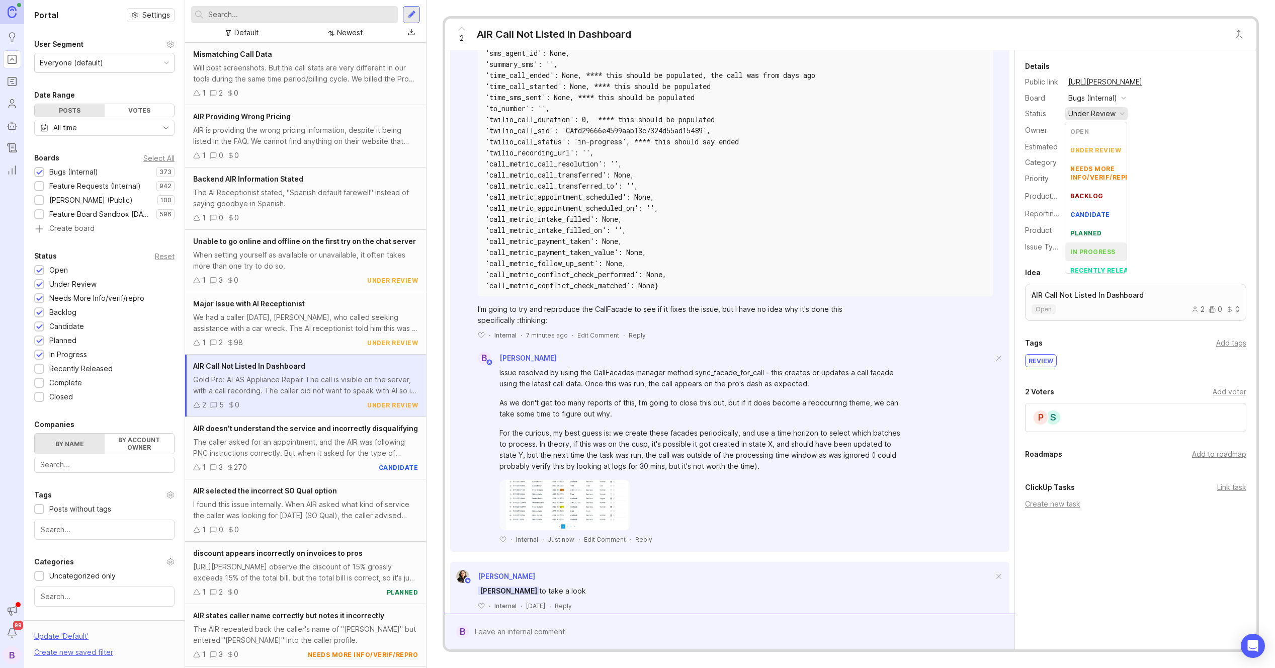
scroll to position [51, 0]
click at [1096, 241] on div "complete" at bounding box center [1090, 245] width 38 height 9
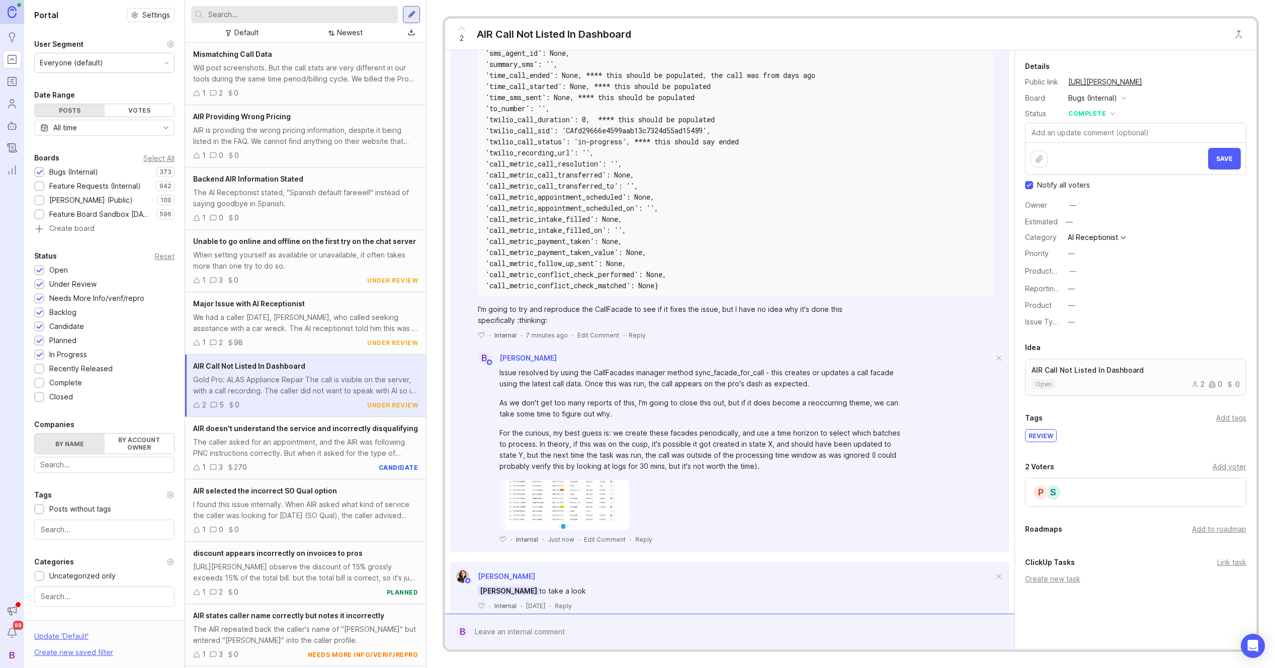
click at [1031, 182] on input "Notify all voters" at bounding box center [1029, 185] width 8 height 8
checkbox input "false"
click at [1217, 156] on span "Save" at bounding box center [1225, 159] width 17 height 8
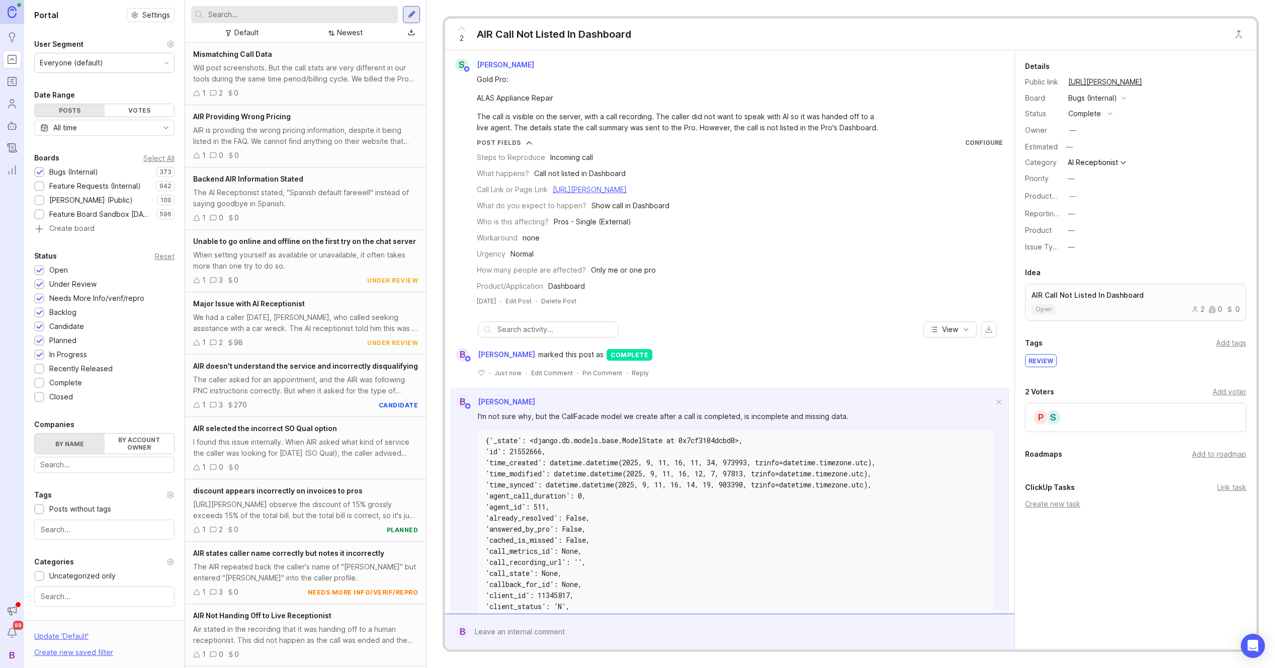
scroll to position [47, 0]
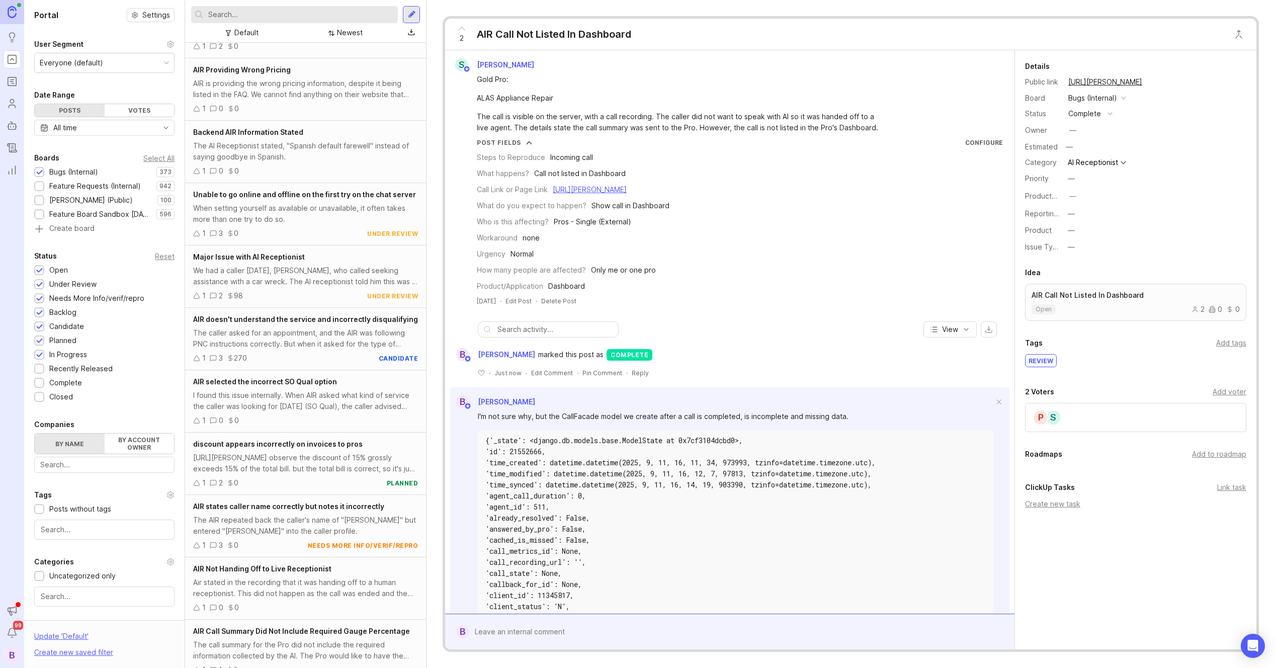
click at [929, 44] on div "2 AIR Call Not Listed In Dashboard" at bounding box center [851, 35] width 812 height 32
